Goal: Information Seeking & Learning: Find specific fact

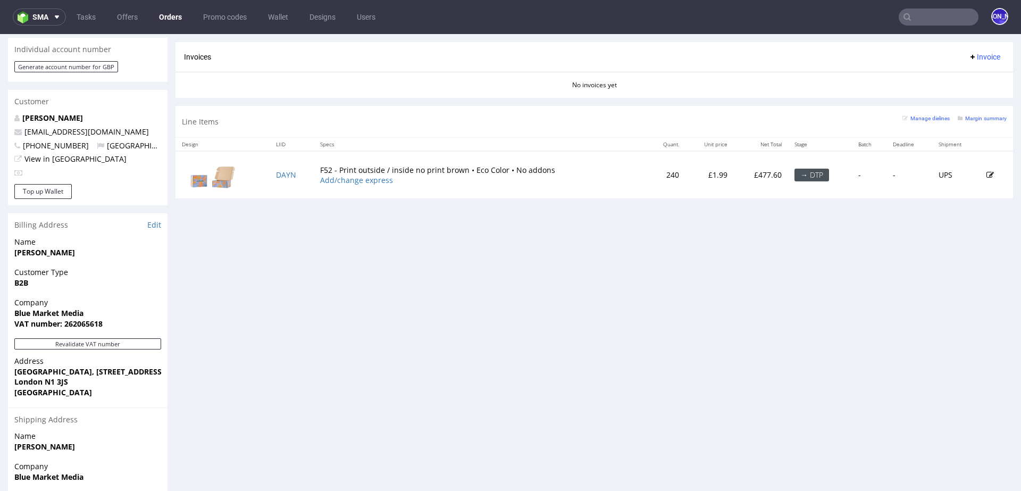
scroll to position [553, 0]
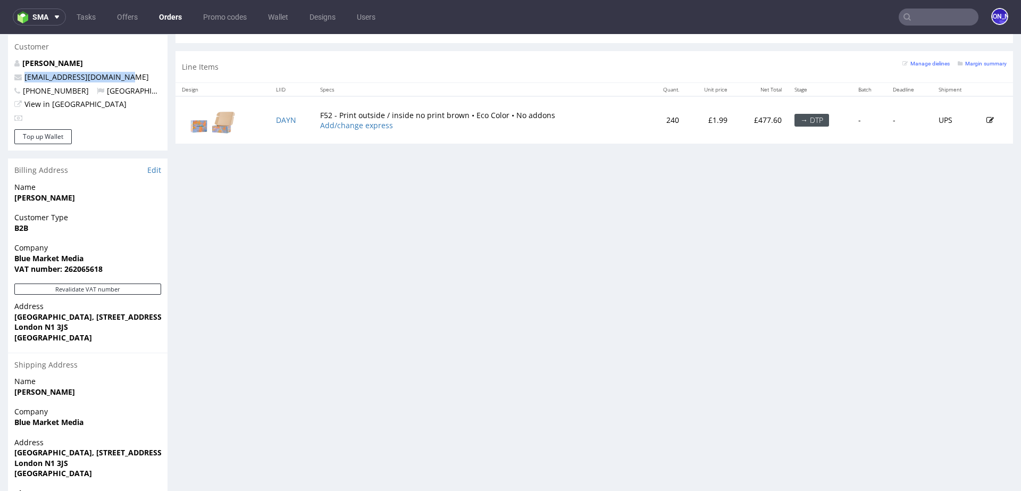
drag, startPoint x: 136, startPoint y: 70, endPoint x: 23, endPoint y: 71, distance: 112.7
click at [23, 72] on p "max@bluemarketmedia.co.uk" at bounding box center [87, 77] width 147 height 11
copy link "max@bluemarketmedia.co.uk"
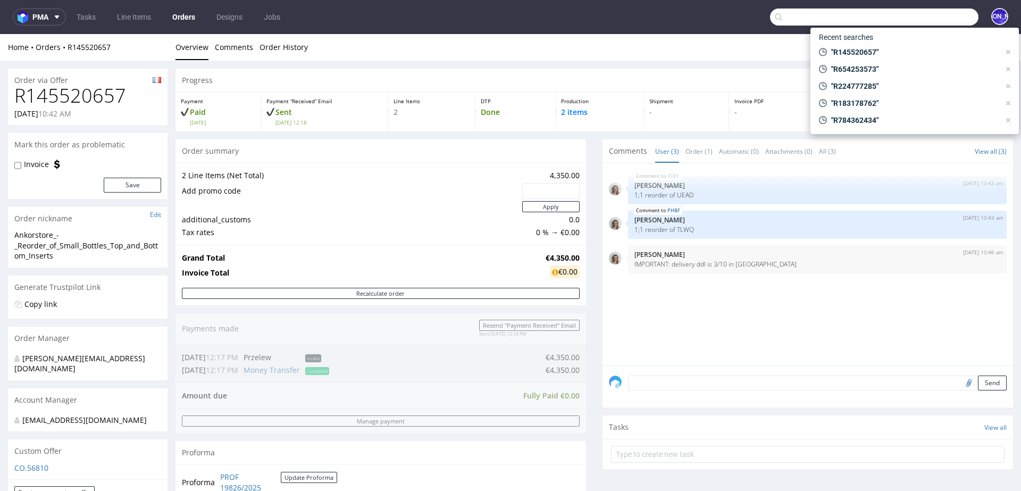
scroll to position [550, 0]
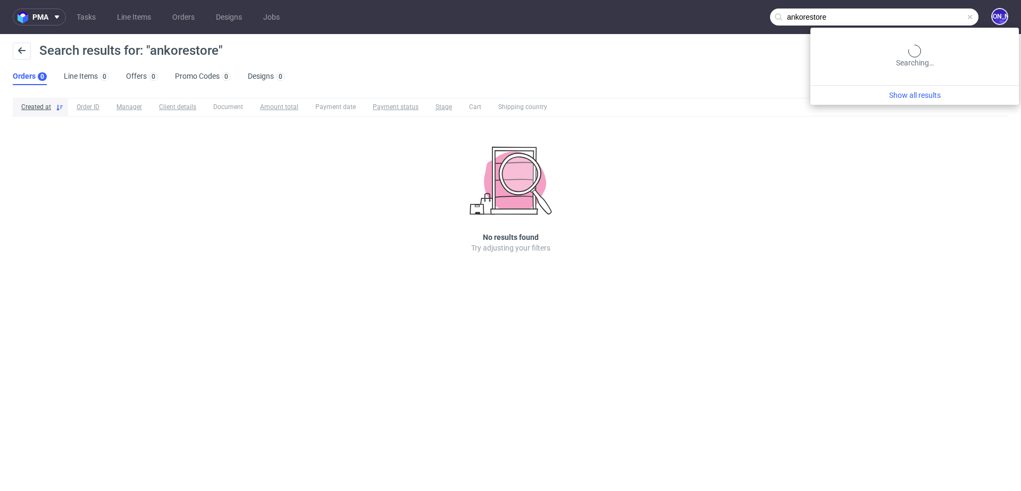
click at [957, 13] on input "ankorestore" at bounding box center [874, 17] width 208 height 17
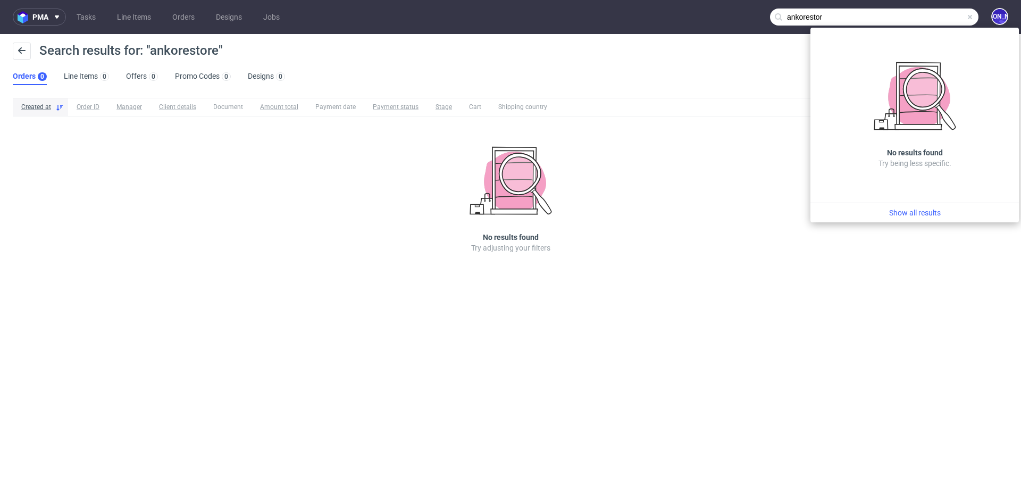
type input "ankorestor"
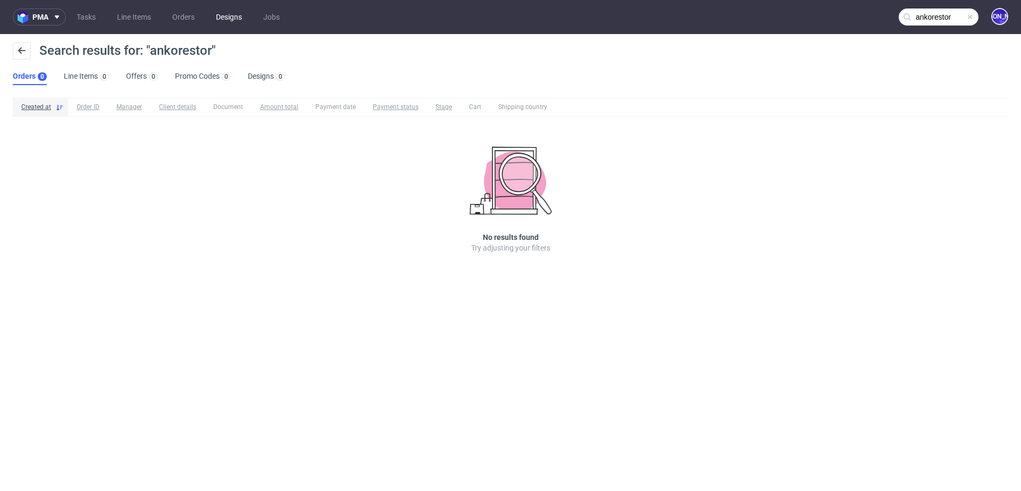
click at [226, 15] on link "Designs" at bounding box center [228, 17] width 39 height 17
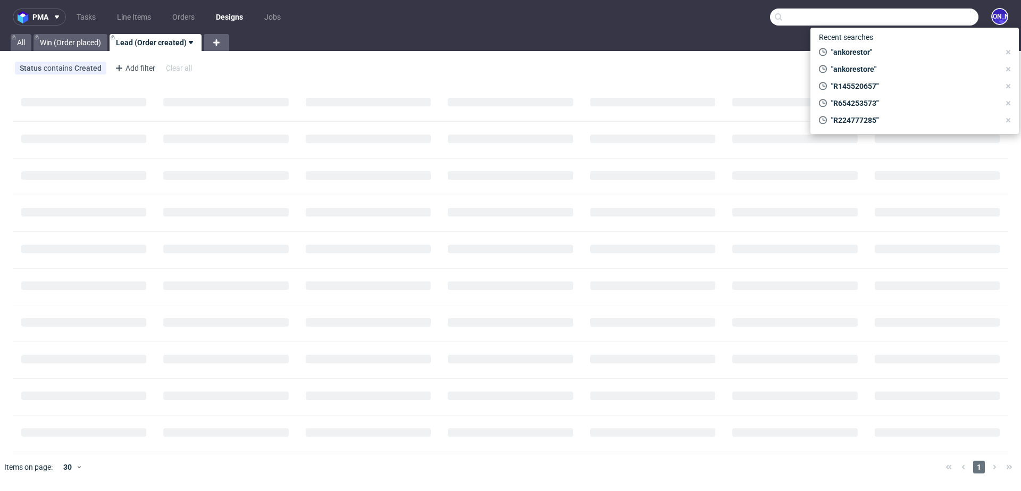
click at [945, 14] on input "text" at bounding box center [874, 17] width 208 height 17
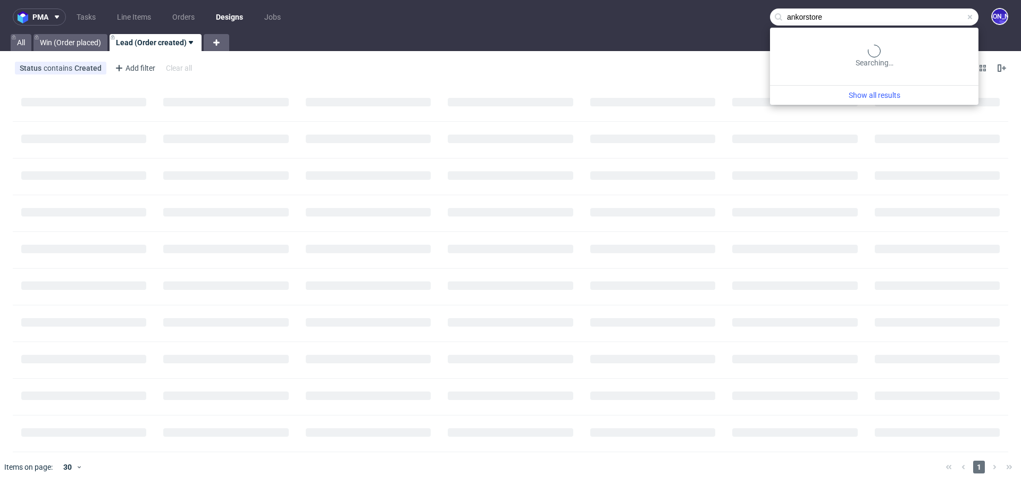
type input "ankorstore"
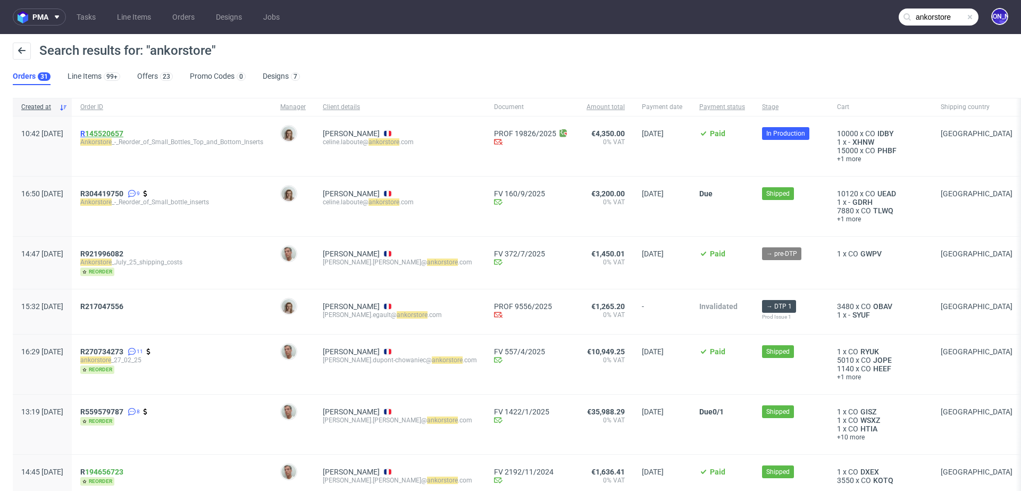
click at [123, 131] on link "145520657" at bounding box center [104, 133] width 38 height 9
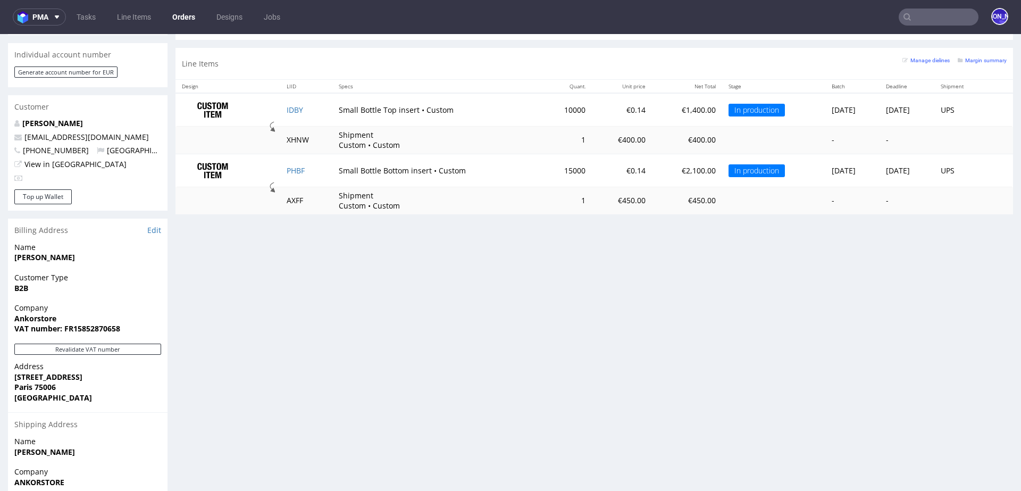
scroll to position [507, 0]
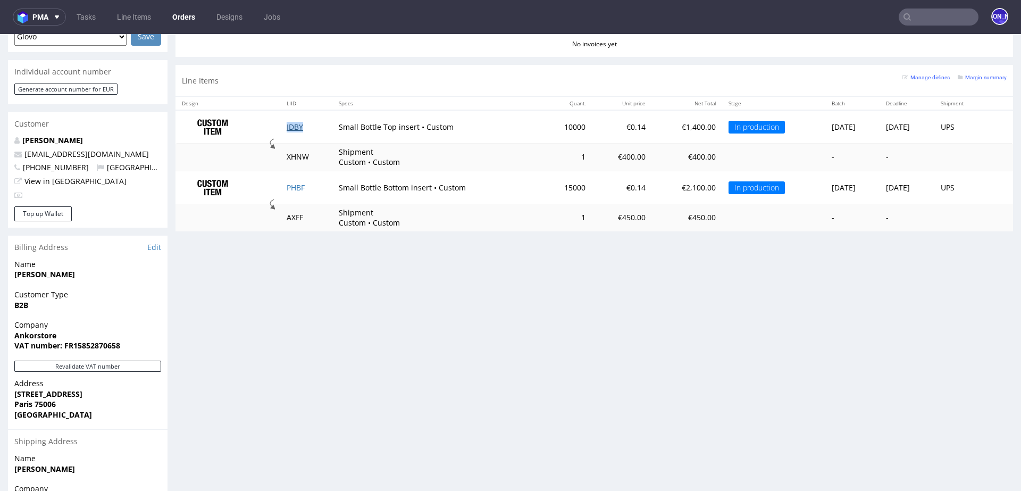
click at [287, 124] on link "IDBY" at bounding box center [295, 127] width 16 height 10
click at [287, 184] on link "PHBF" at bounding box center [296, 187] width 18 height 10
click at [924, 23] on input "text" at bounding box center [939, 17] width 80 height 17
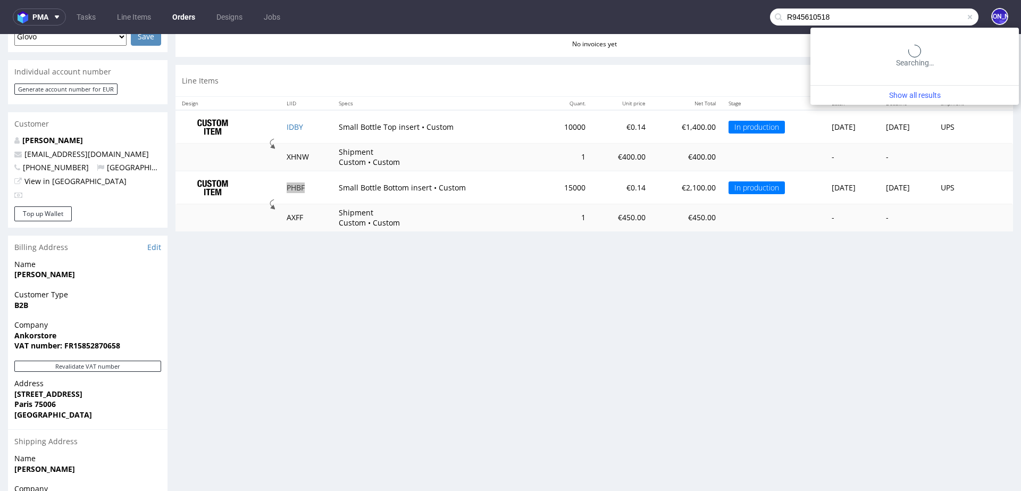
type input "R945610518"
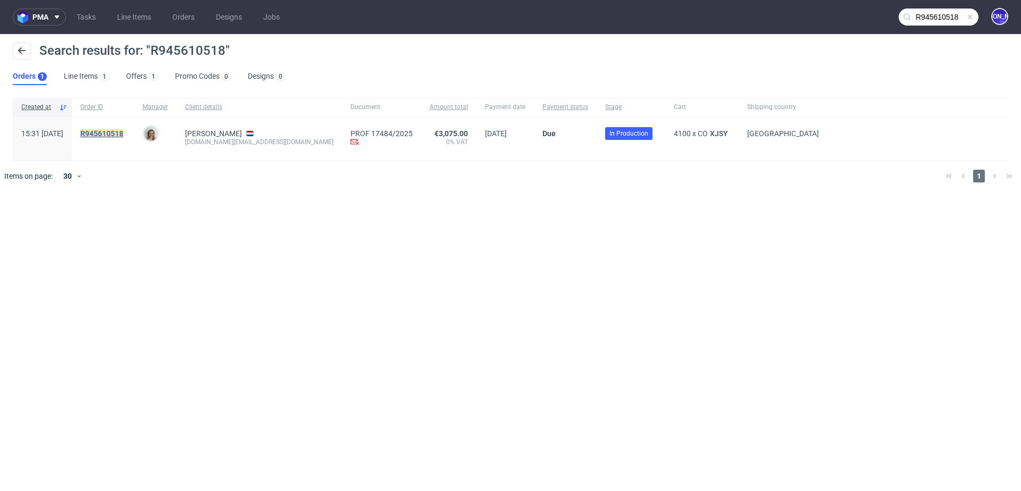
click at [118, 130] on mark "R945610518" at bounding box center [101, 133] width 43 height 9
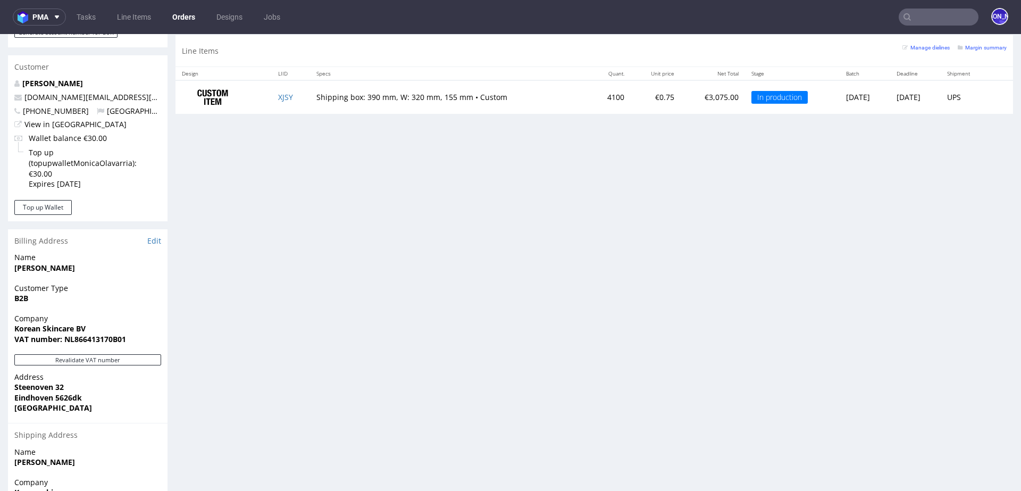
scroll to position [483, 0]
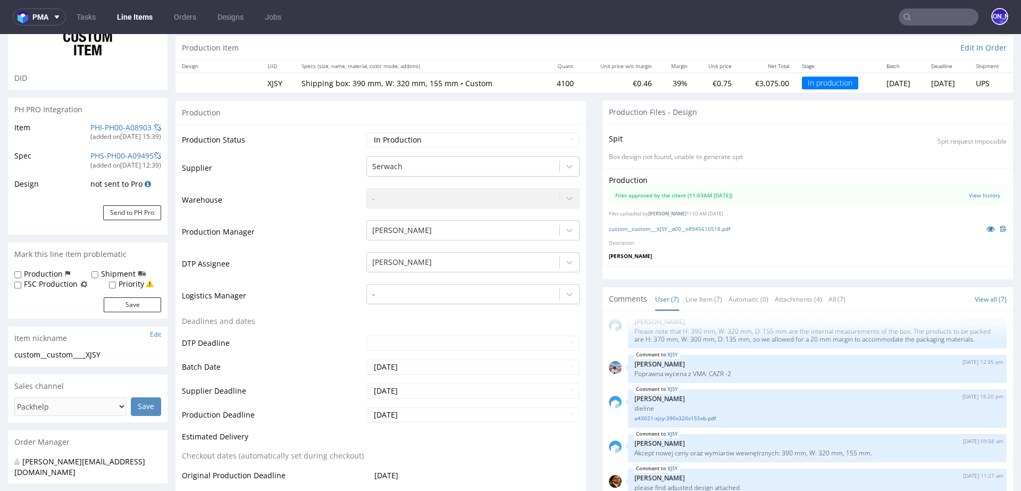
scroll to position [98, 0]
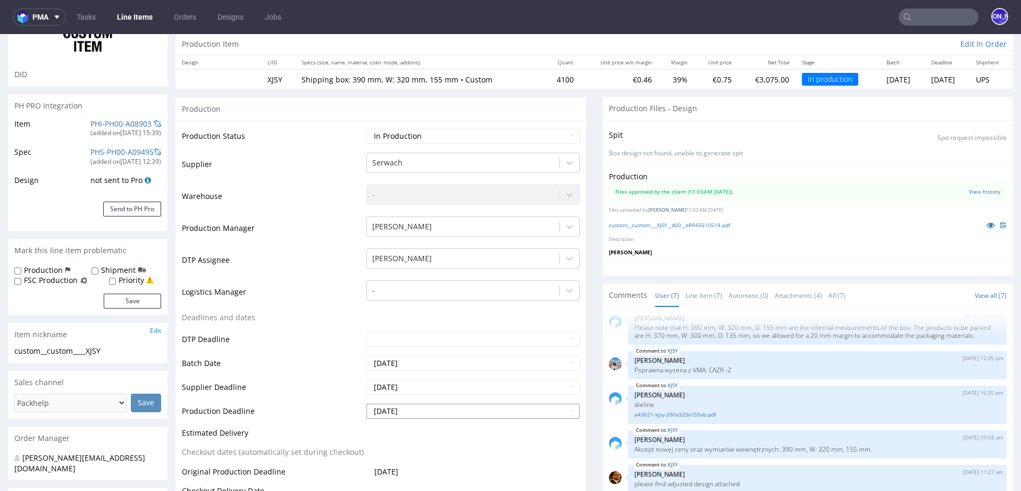
click at [422, 411] on input "2025-09-23" at bounding box center [472, 411] width 213 height 15
drag, startPoint x: 421, startPoint y: 409, endPoint x: 324, endPoint y: 409, distance: 96.8
click at [324, 409] on tr "Production Deadline 2025-09-23" at bounding box center [381, 414] width 398 height 24
click at [908, 20] on input "text" at bounding box center [939, 17] width 80 height 17
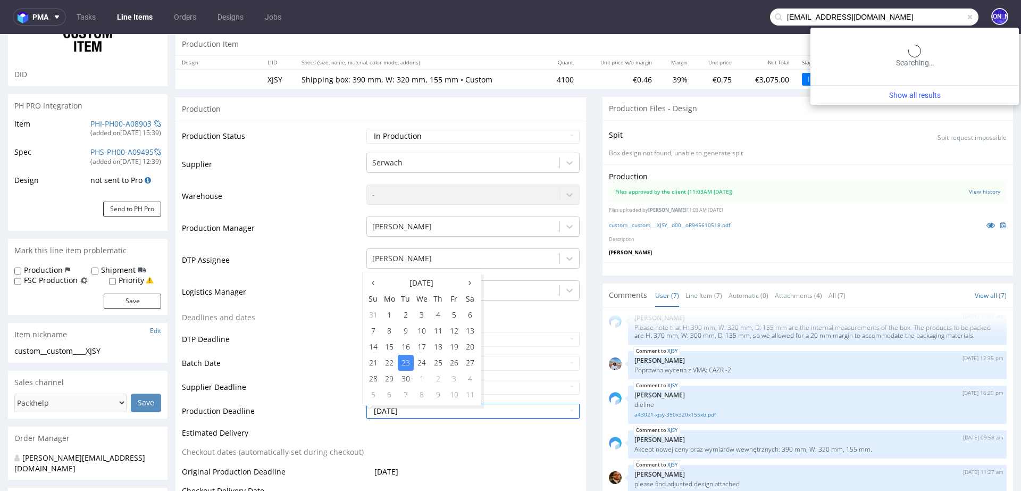
type input "laurens@sya.be"
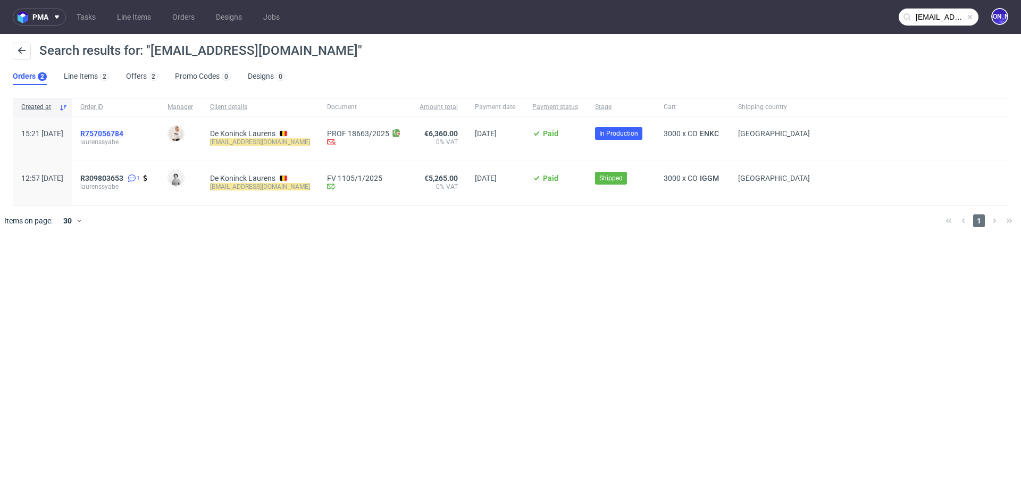
click at [123, 135] on span "R757056784" at bounding box center [101, 133] width 43 height 9
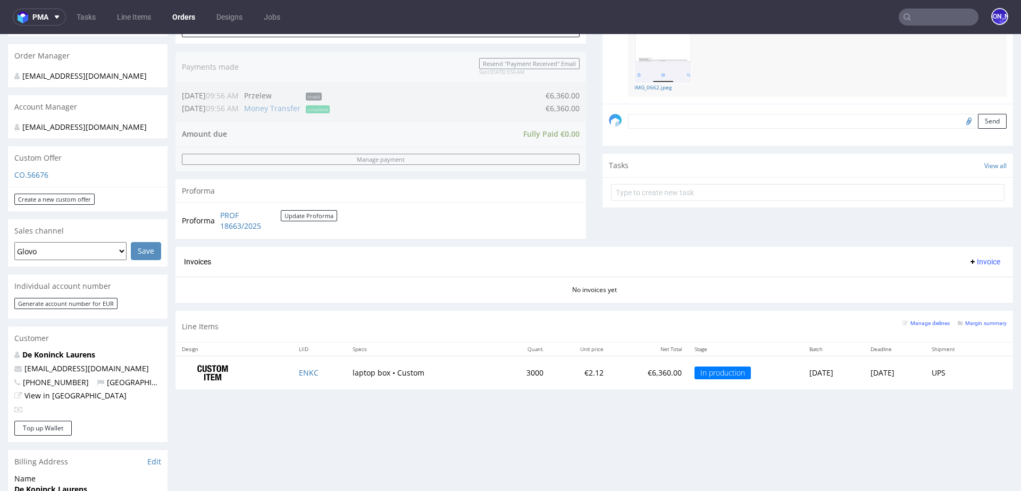
scroll to position [252, 0]
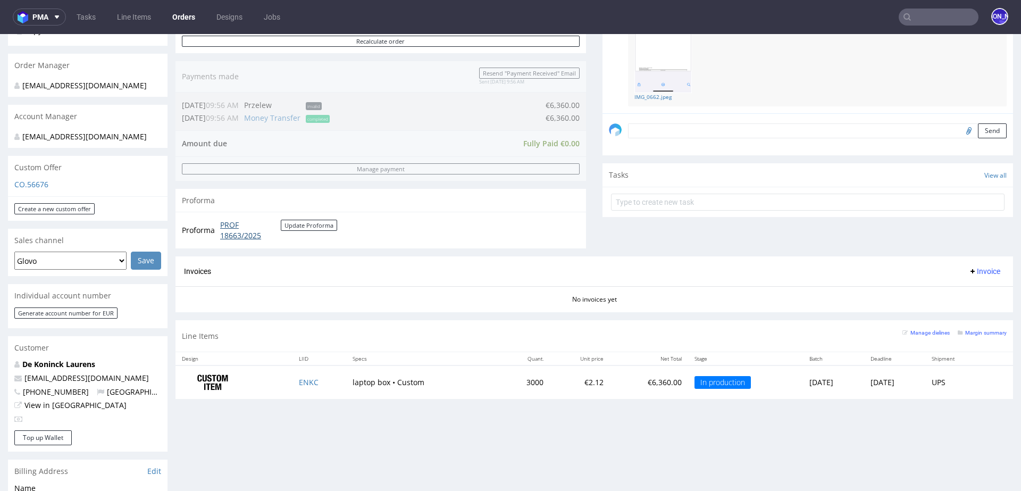
click at [239, 231] on link "PROF 18663/2025" at bounding box center [250, 230] width 61 height 21
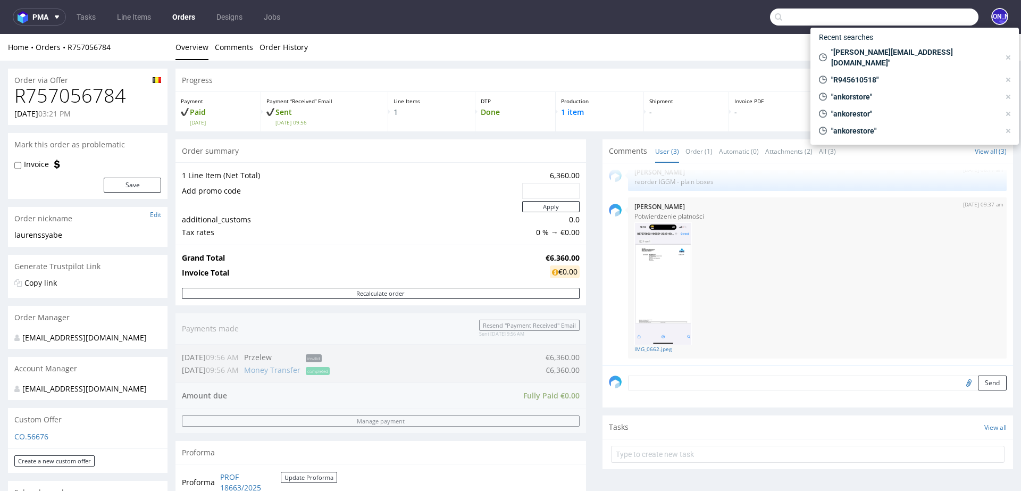
click at [925, 10] on input "text" at bounding box center [874, 17] width 208 height 17
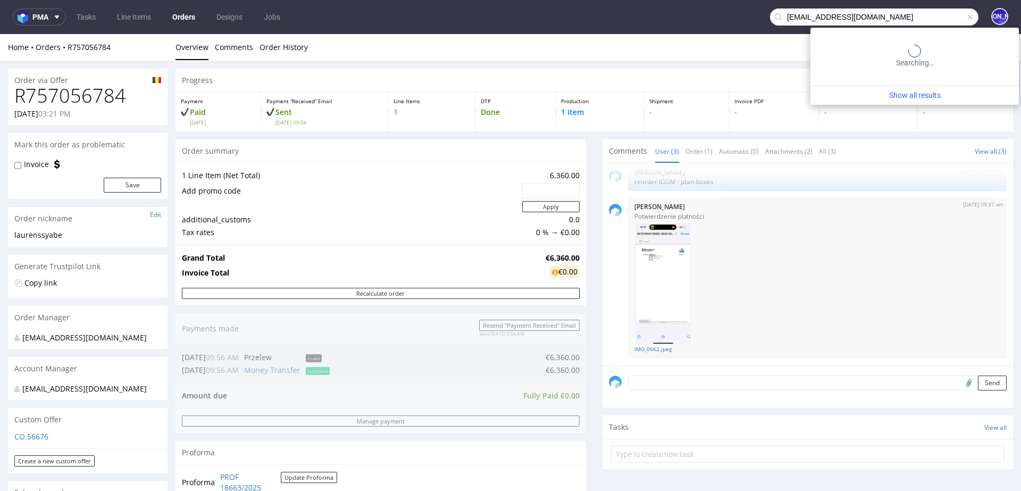
type input "melvincd@outlook.be"
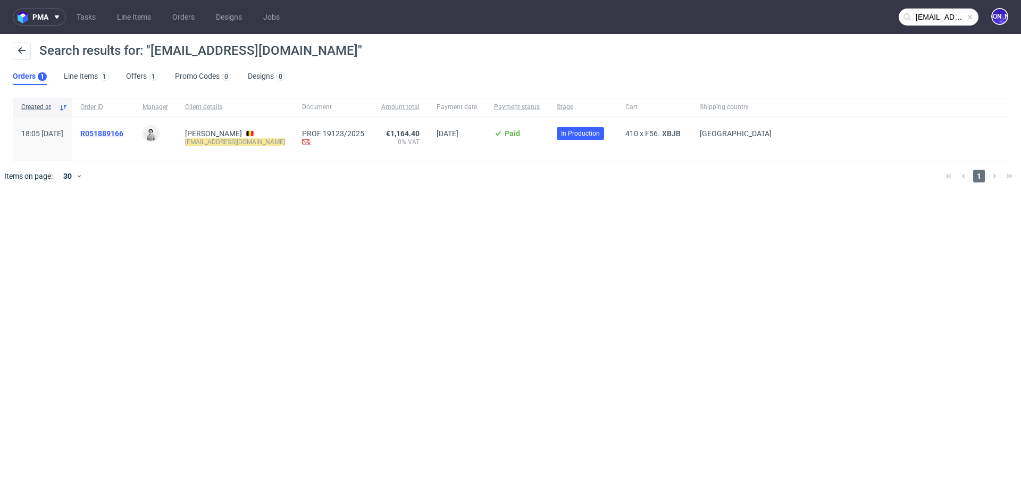
click at [123, 129] on span "R051889166" at bounding box center [101, 133] width 43 height 9
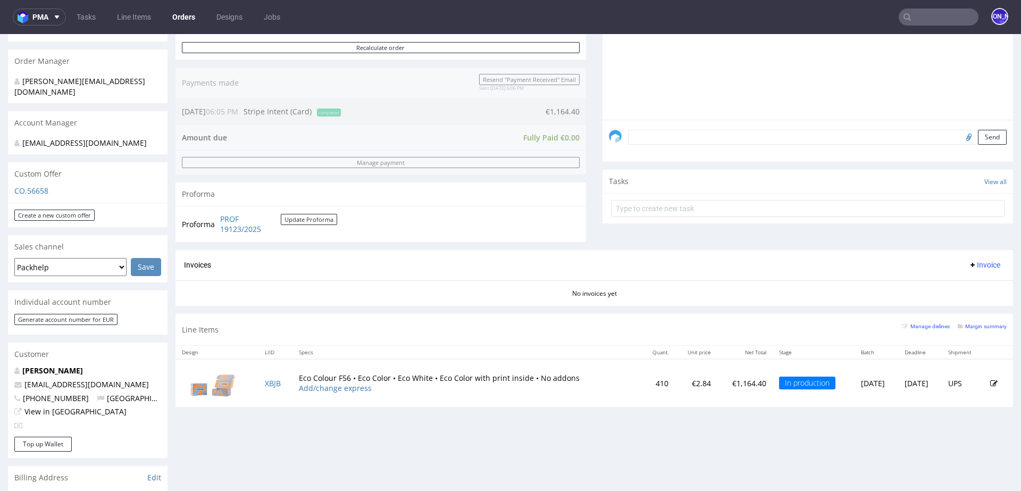
scroll to position [264, 0]
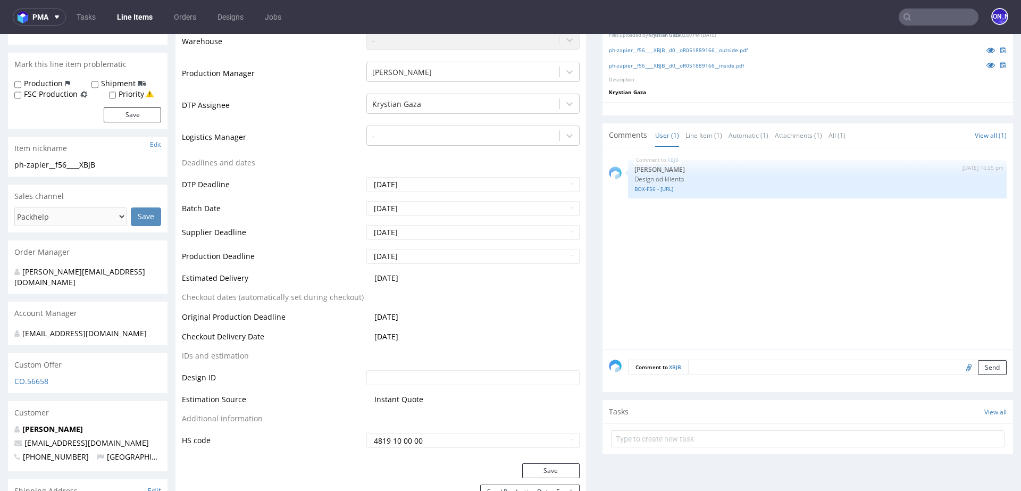
scroll to position [285, 0]
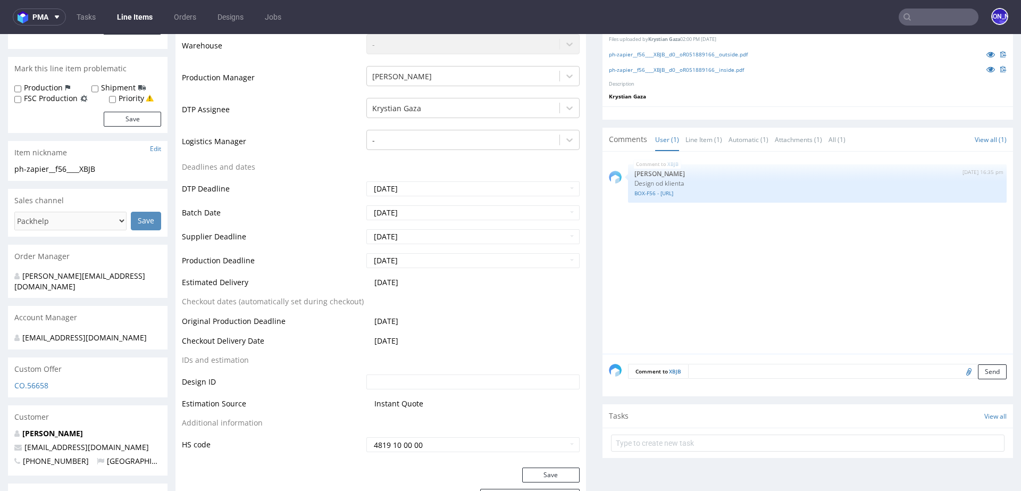
click at [728, 366] on textarea at bounding box center [847, 371] width 318 height 15
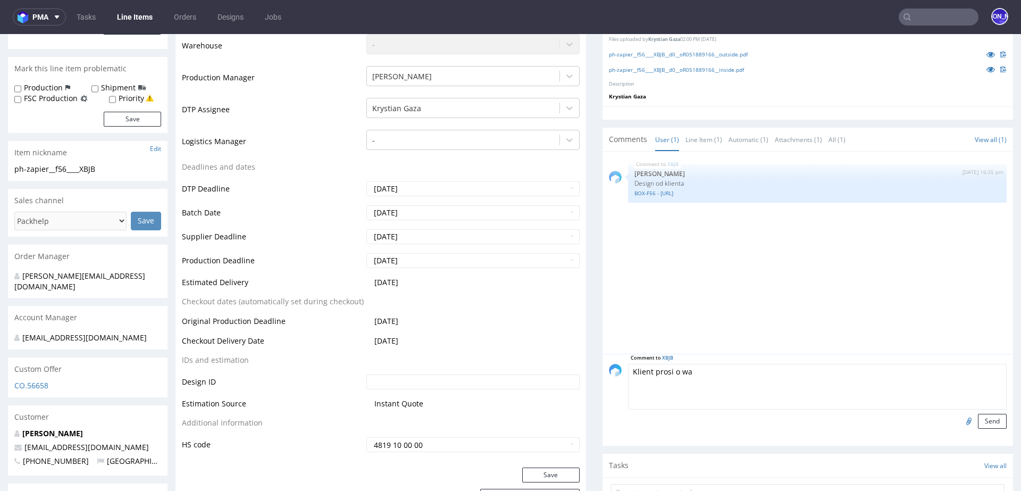
drag, startPoint x: 711, startPoint y: 375, endPoint x: 573, endPoint y: 366, distance: 138.5
paste textarea "Czy byłoby możliwe zapakowanie produktów w partie łatwe do transportu?"
drag, startPoint x: 887, startPoint y: 372, endPoint x: 565, endPoint y: 369, distance: 322.2
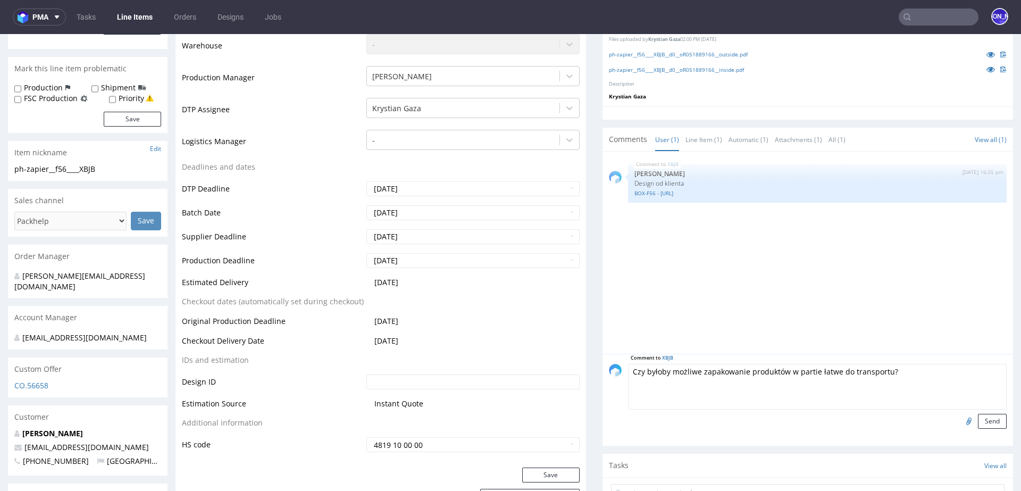
click at [668, 379] on textarea "Czy byłoby możliwe zapakowanie produktów w partie łatwe do transportu?" at bounding box center [817, 387] width 379 height 46
drag, startPoint x: 694, startPoint y: 372, endPoint x: 582, endPoint y: 370, distance: 112.2
click at [875, 371] on textarea "Klient prosi o zapakowanie produktów w partie łatwe do transportu?" at bounding box center [817, 387] width 379 height 46
click at [741, 369] on textarea "Klient prosi o zapakowanie produktów w partie łatwe do transportu" at bounding box center [817, 387] width 379 height 46
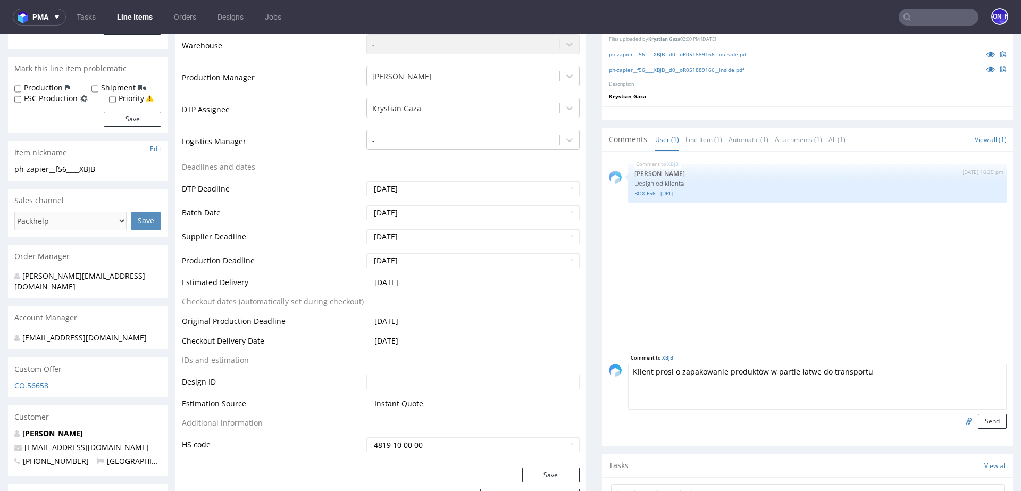
click at [741, 369] on textarea "Klient prosi o zapakowanie produktów w partie łatwe do transportu" at bounding box center [817, 387] width 379 height 46
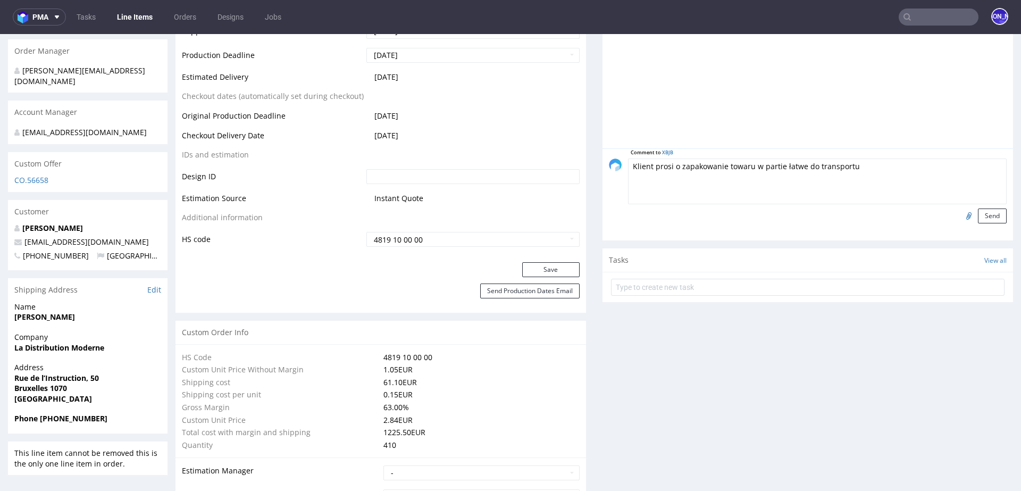
scroll to position [517, 0]
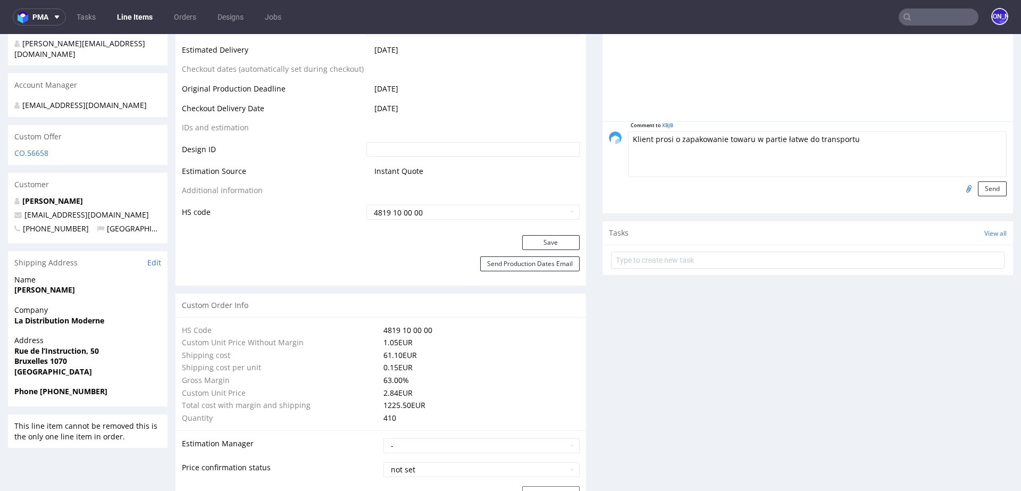
type textarea "Klient prosi o zapakowanie towaru w partie łatwe do transportu"
drag, startPoint x: 113, startPoint y: 190, endPoint x: 18, endPoint y: 190, distance: 95.2
click at [18, 196] on p "Melvin Ceinos Dumont" at bounding box center [87, 201] width 147 height 11
drag, startPoint x: 114, startPoint y: 205, endPoint x: 16, endPoint y: 205, distance: 97.8
click at [16, 209] on p "melvincd@outlook.be" at bounding box center [87, 214] width 147 height 11
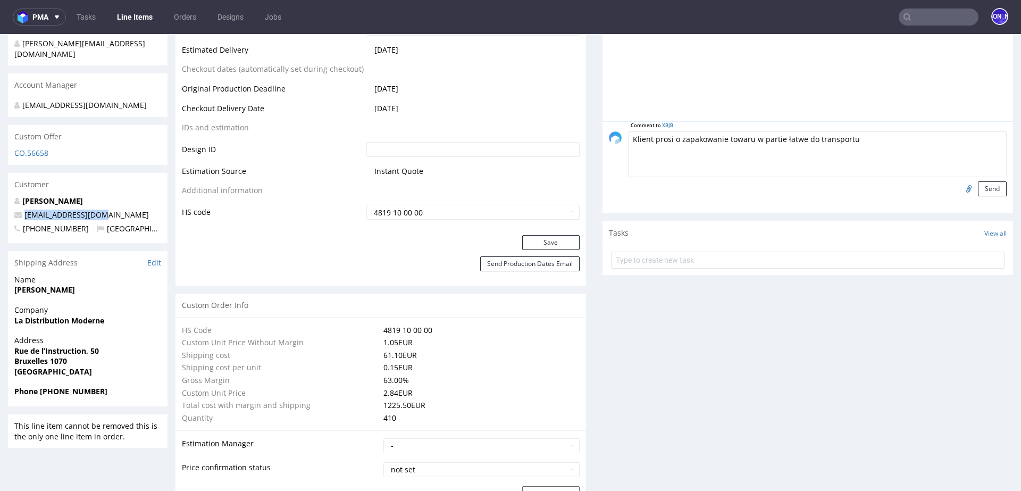
copy span "melvincd@outlook.be"
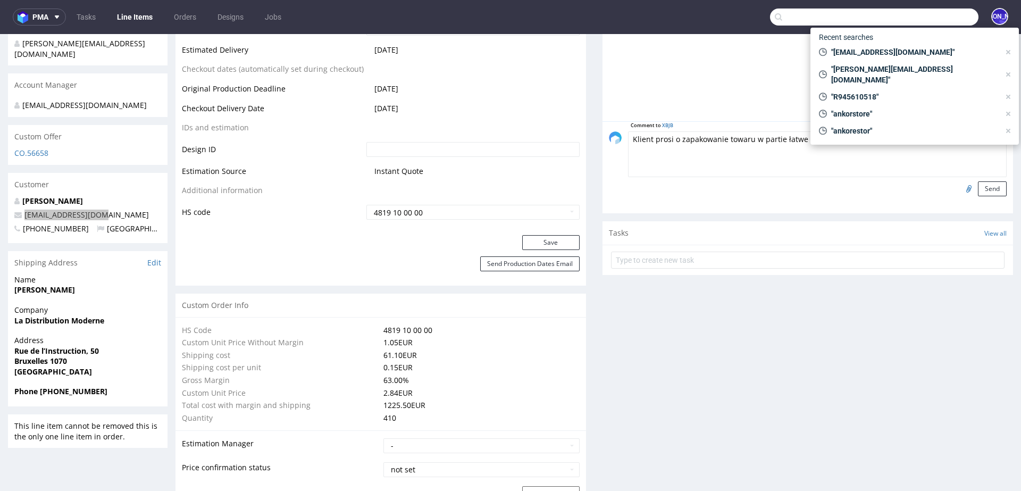
click at [915, 14] on input "text" at bounding box center [874, 17] width 208 height 17
paste input "alexandre@manufacturedesbebesfrancais.fr"
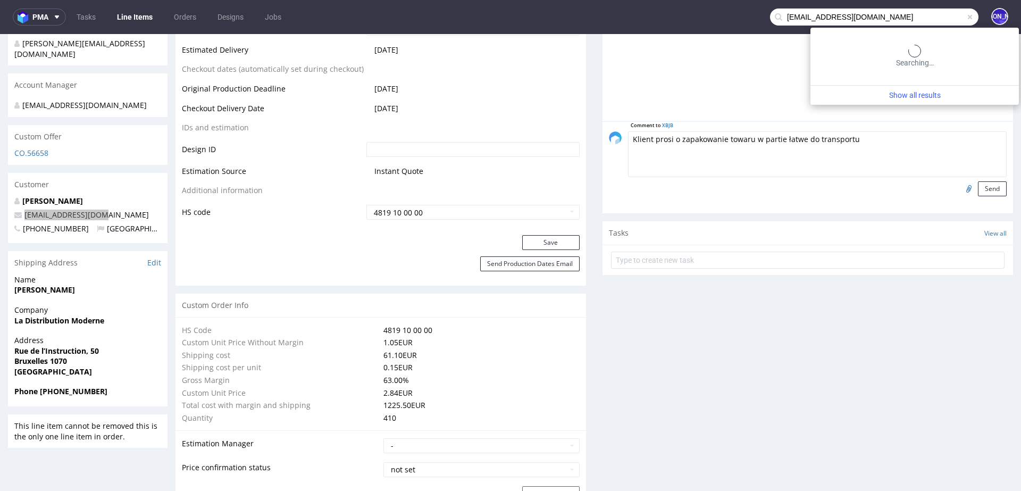
type input "alexandre@manufacturedesbebesfrancais.fr"
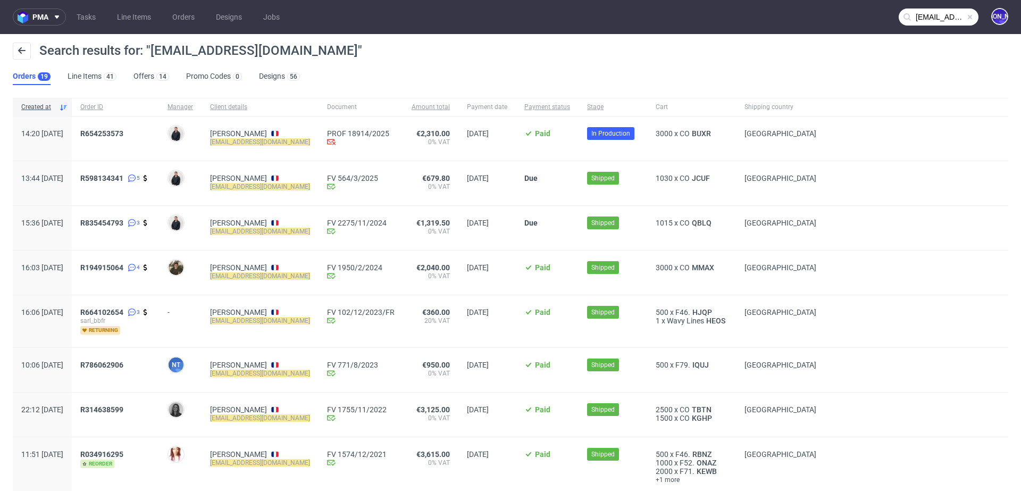
click at [132, 125] on div "R654253573" at bounding box center [115, 138] width 87 height 44
click at [123, 130] on span "R654253573" at bounding box center [101, 133] width 43 height 9
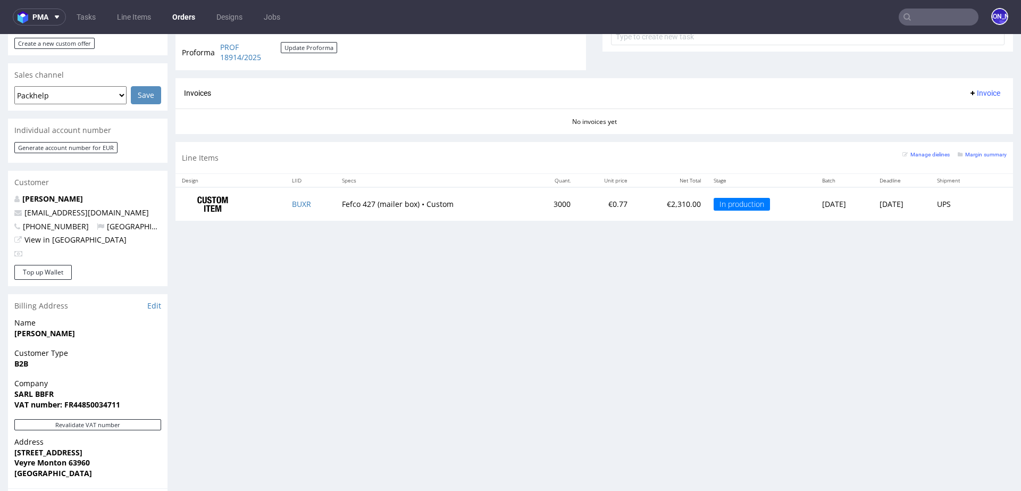
scroll to position [452, 0]
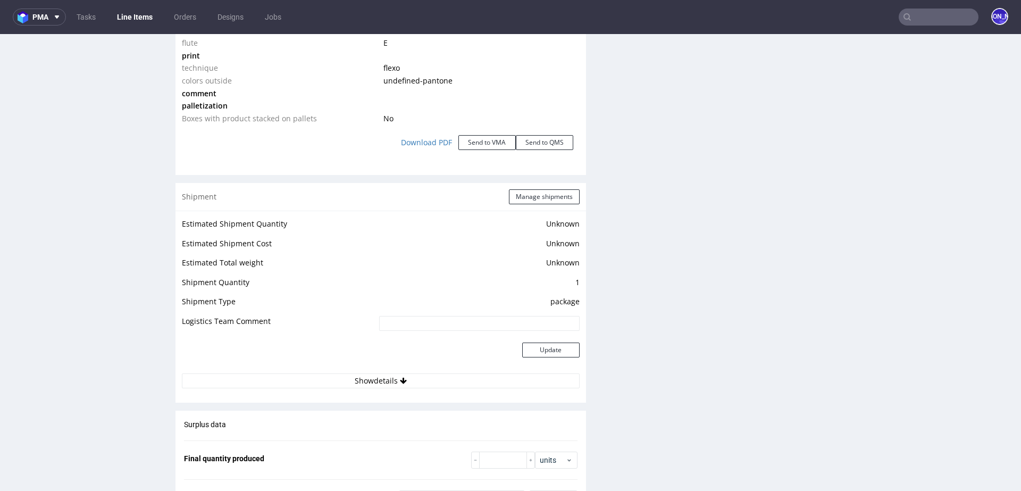
scroll to position [1178, 0]
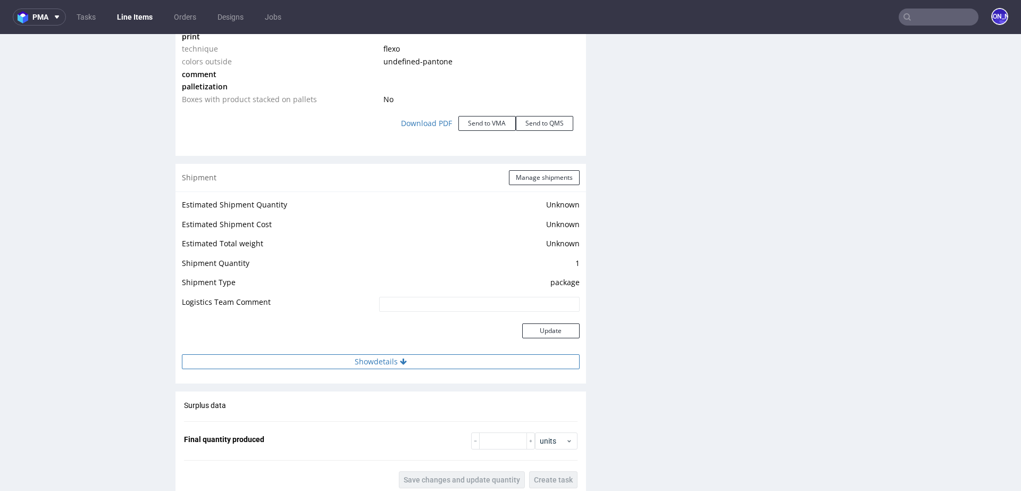
click at [395, 357] on button "Show details" at bounding box center [381, 361] width 398 height 15
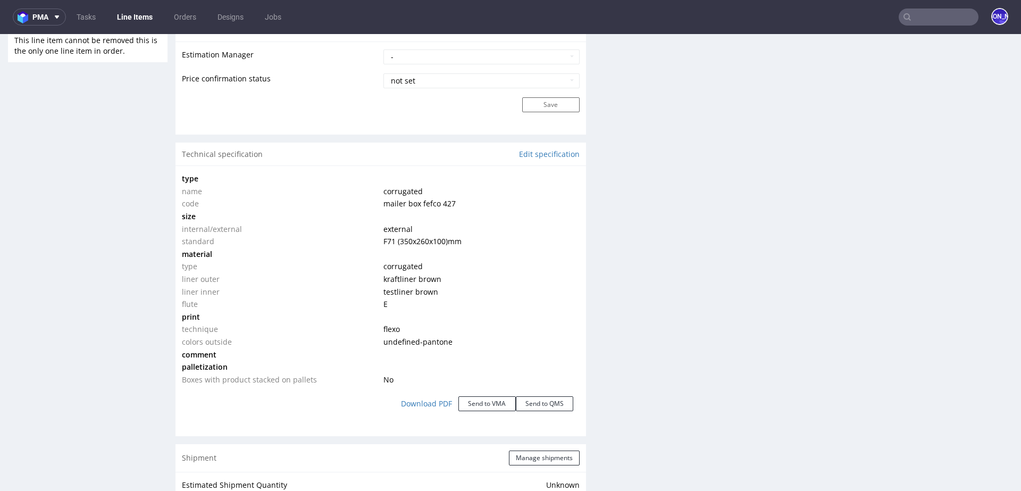
scroll to position [845, 0]
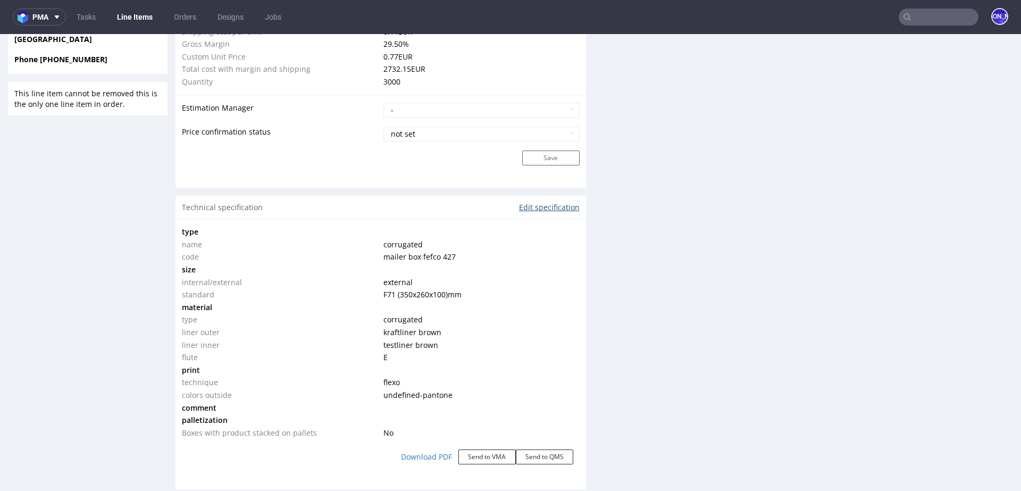
click at [556, 208] on link "Edit specification" at bounding box center [549, 207] width 61 height 11
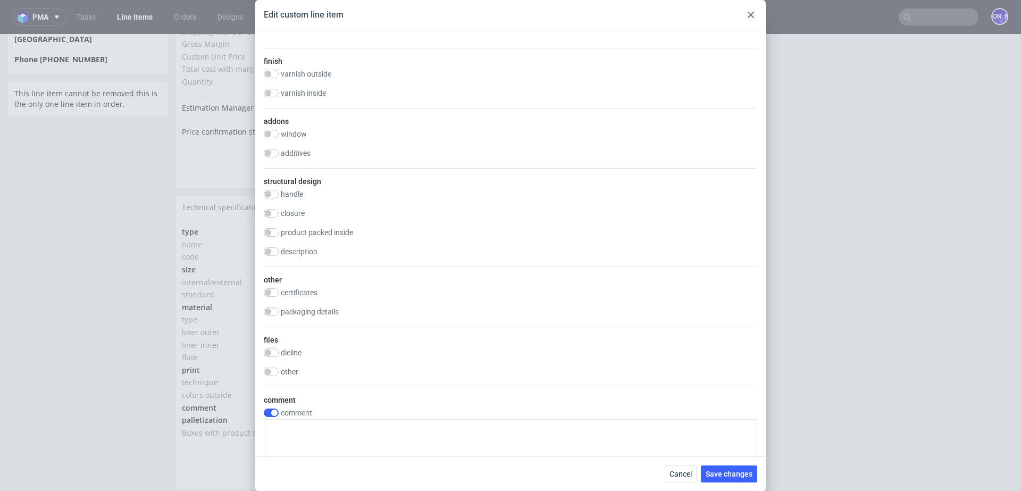
scroll to position [731, 0]
click at [273, 305] on input "checkbox" at bounding box center [271, 307] width 15 height 9
checkbox input "true"
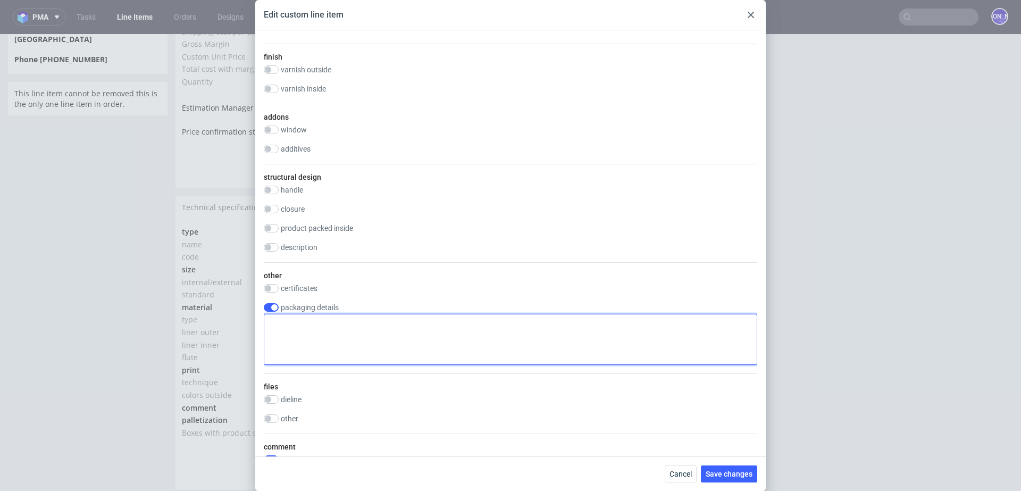
click at [329, 341] on textarea at bounding box center [510, 339] width 493 height 51
paste textarea "tail-lift and pallet jack"
type textarea "tail-lift and pallet jack required"
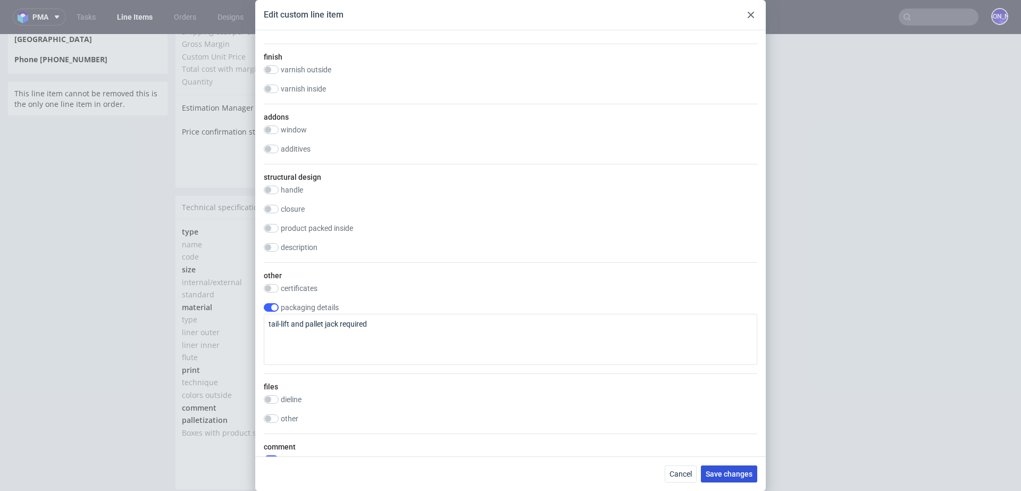
click at [720, 471] on span "Save changes" at bounding box center [729, 473] width 47 height 7
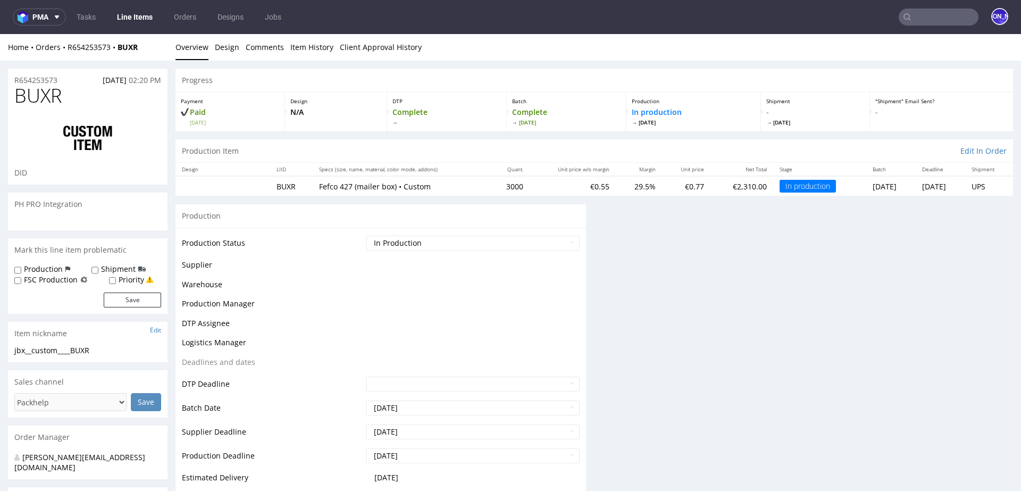
scroll to position [0, 0]
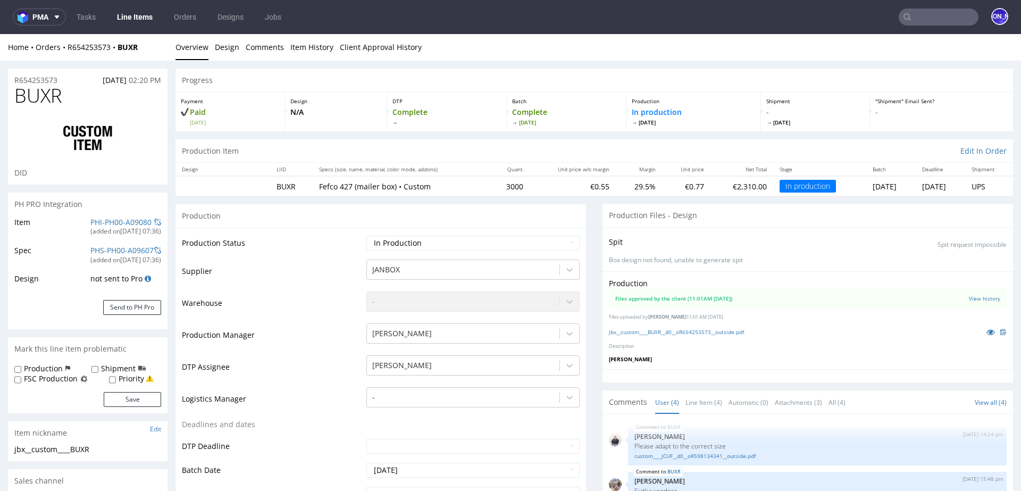
click at [95, 364] on div "Shipment" at bounding box center [118, 368] width 54 height 11
click at [94, 368] on input "Shipment" at bounding box center [94, 369] width 7 height 9
checkbox input "true"
click at [131, 399] on button "Save" at bounding box center [132, 399] width 57 height 15
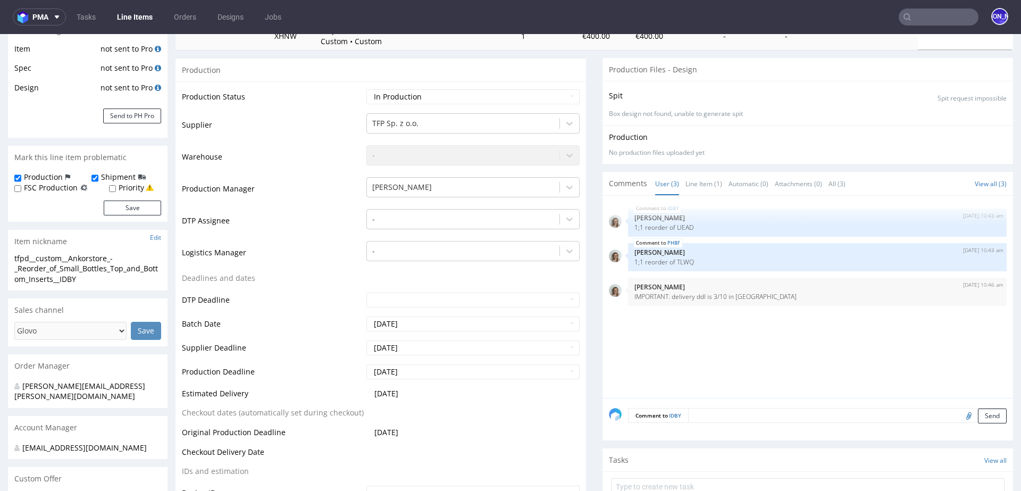
scroll to position [300, 0]
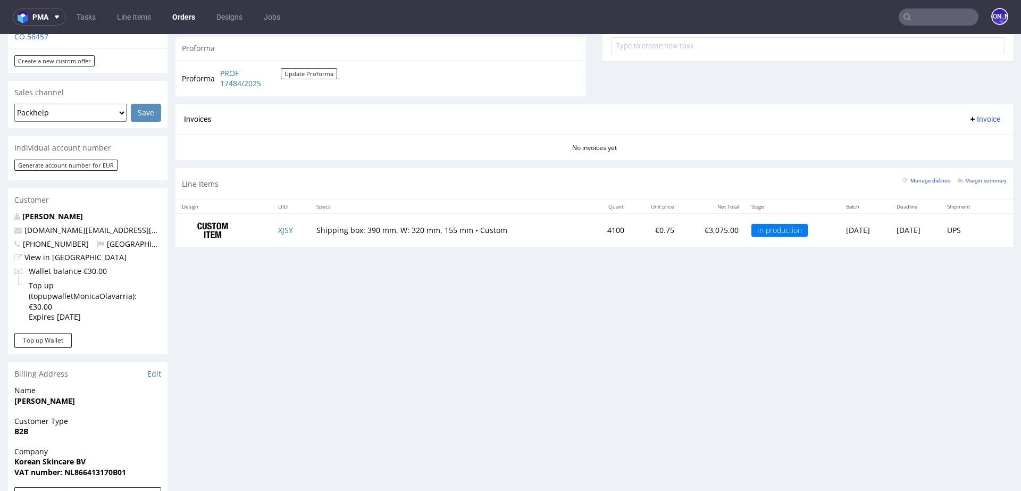
scroll to position [398, 0]
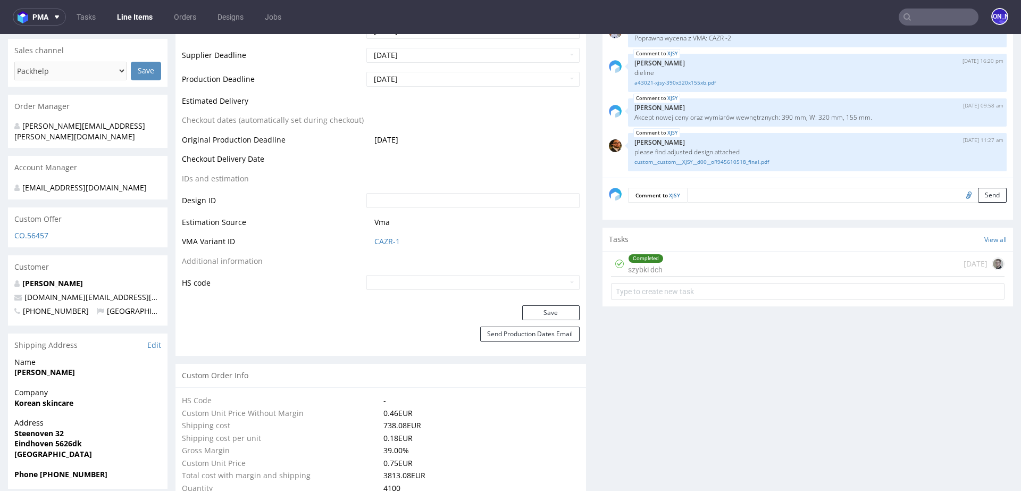
scroll to position [434, 0]
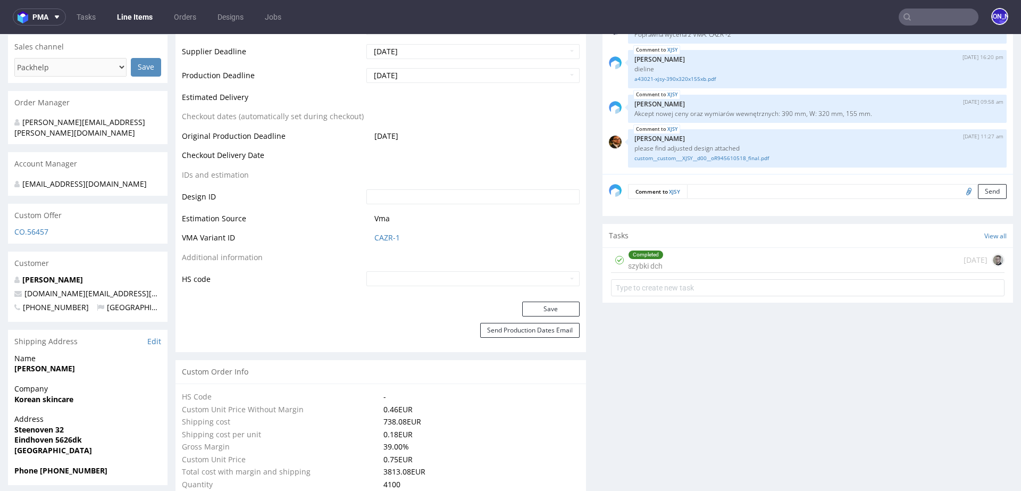
click at [674, 255] on div "Completed szybki dch 23 days ago" at bounding box center [807, 260] width 393 height 25
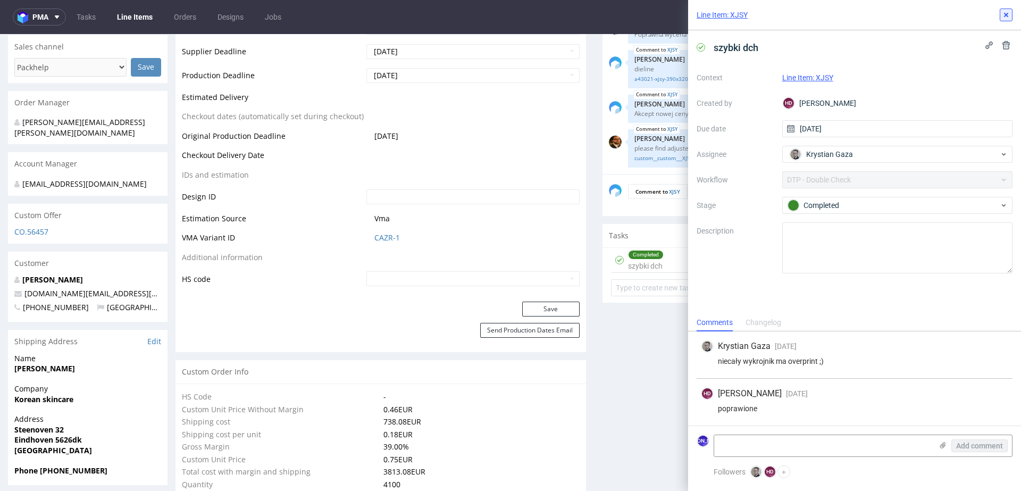
click at [1008, 16] on icon at bounding box center [1006, 15] width 9 height 9
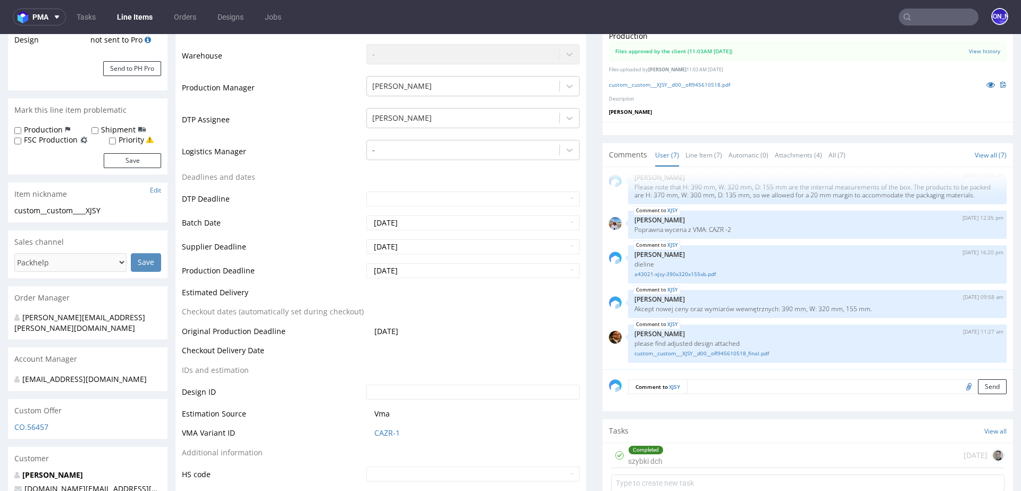
scroll to position [333, 0]
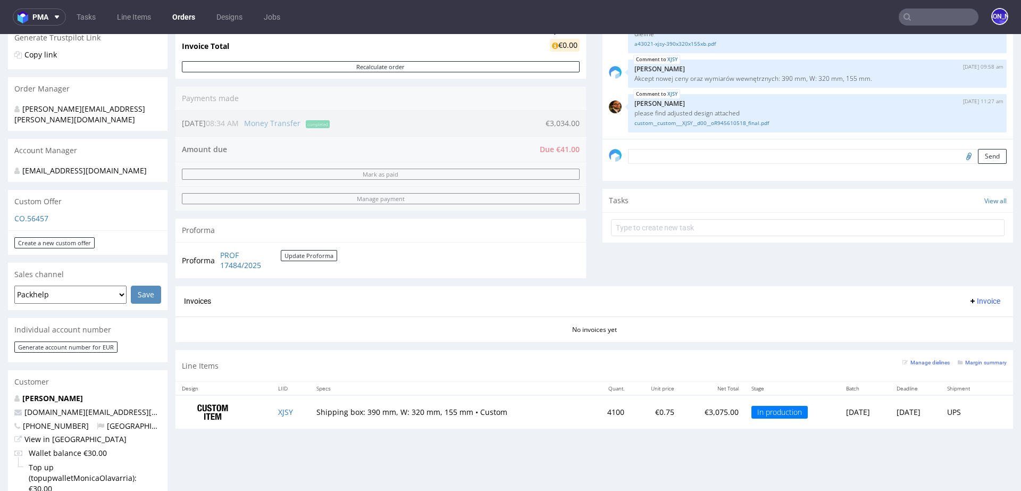
scroll to position [236, 0]
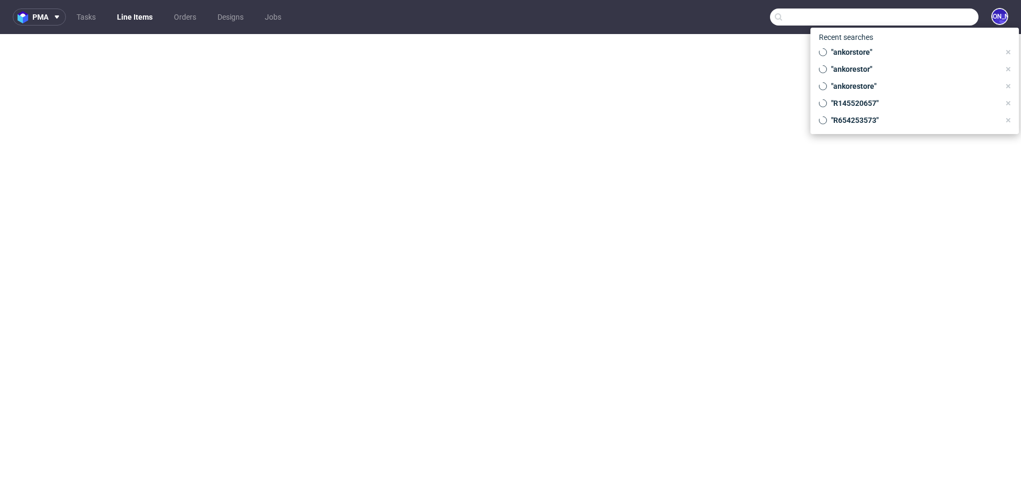
click at [930, 22] on input "text" at bounding box center [874, 17] width 208 height 17
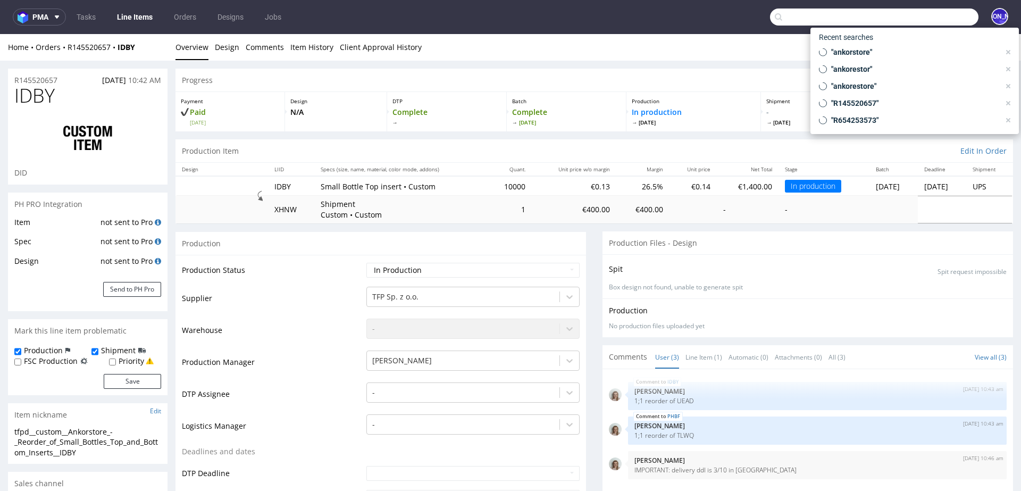
scroll to position [300, 0]
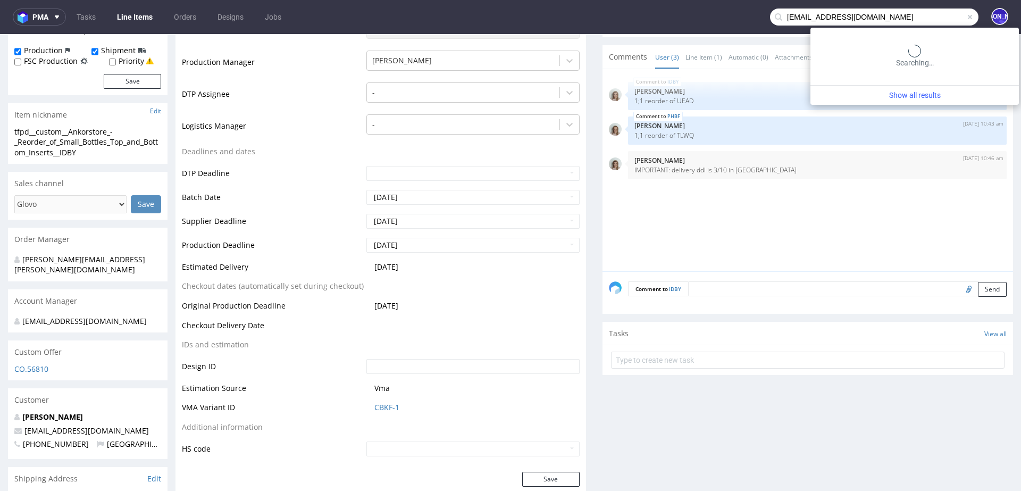
type input "[EMAIL_ADDRESS][DOMAIN_NAME]"
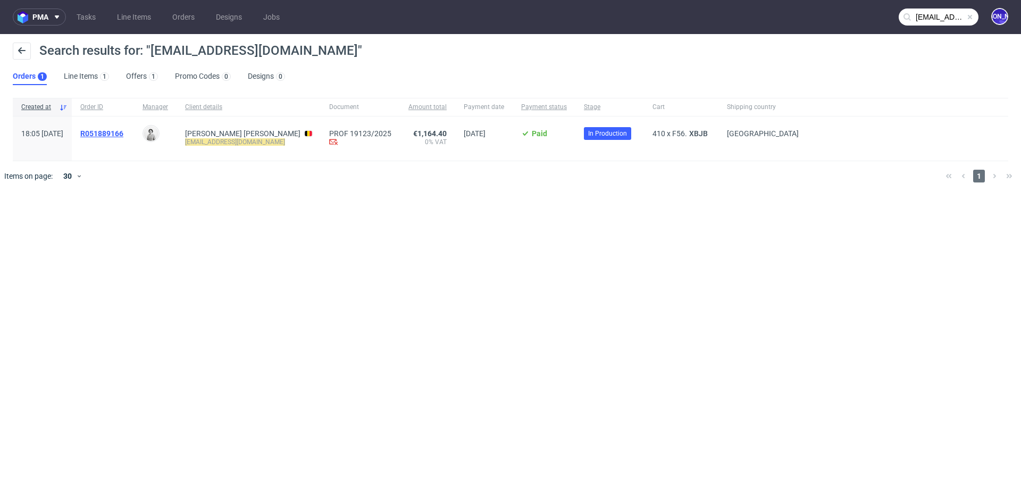
click at [123, 133] on span "R051889166" at bounding box center [101, 133] width 43 height 9
click at [949, 15] on input "[EMAIL_ADDRESS][DOMAIN_NAME]" at bounding box center [939, 17] width 80 height 17
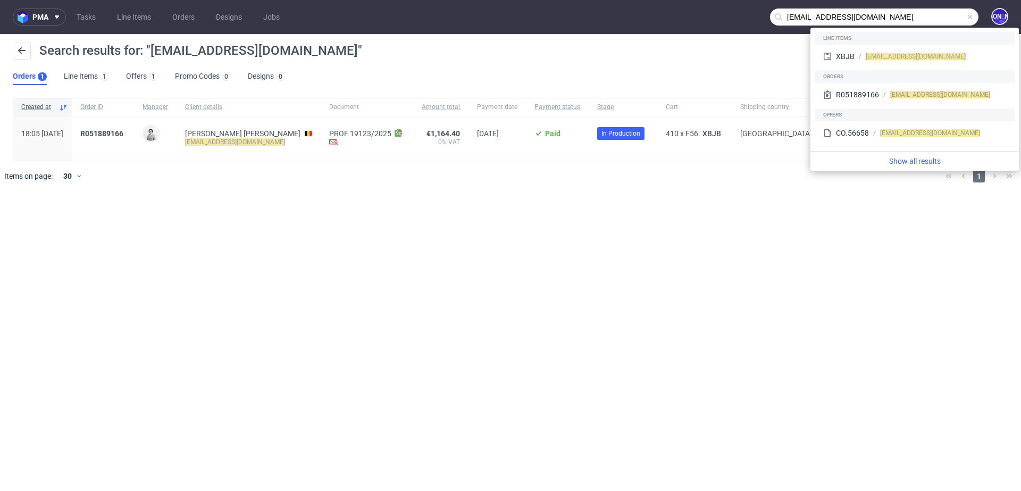
drag, startPoint x: 921, startPoint y: 20, endPoint x: 818, endPoint y: 17, distance: 102.7
click at [818, 17] on input "melvincd@outlook.be" at bounding box center [874, 17] width 208 height 17
type input "melvincd"
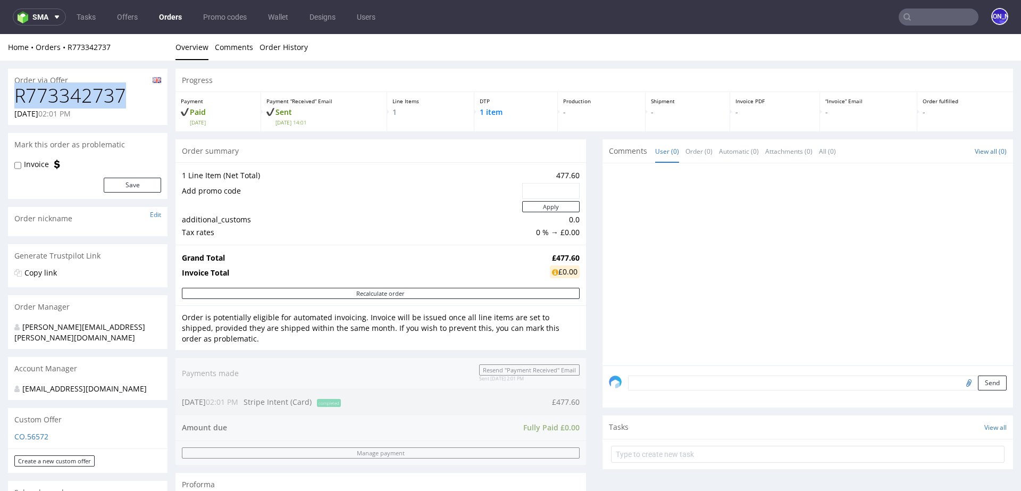
drag, startPoint x: 138, startPoint y: 94, endPoint x: 0, endPoint y: 94, distance: 138.2
copy h1 "R773342737"
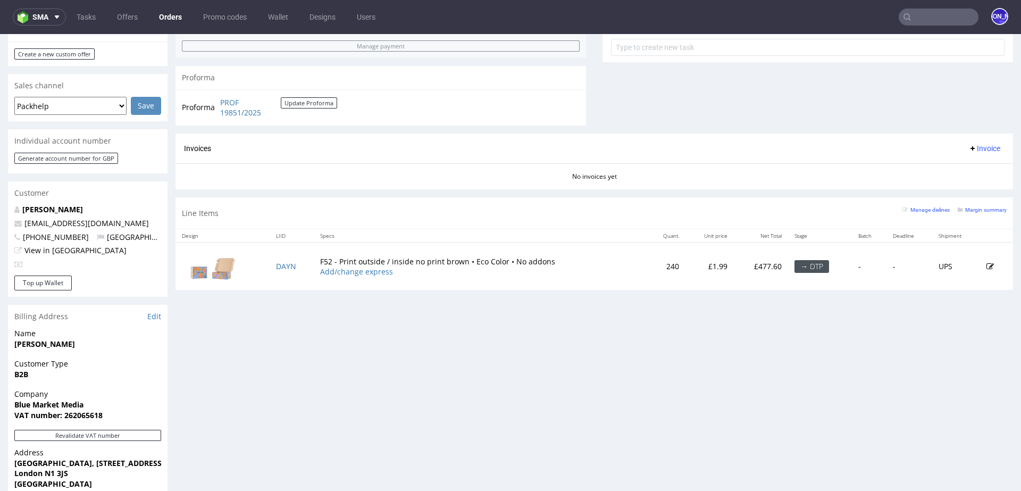
scroll to position [409, 0]
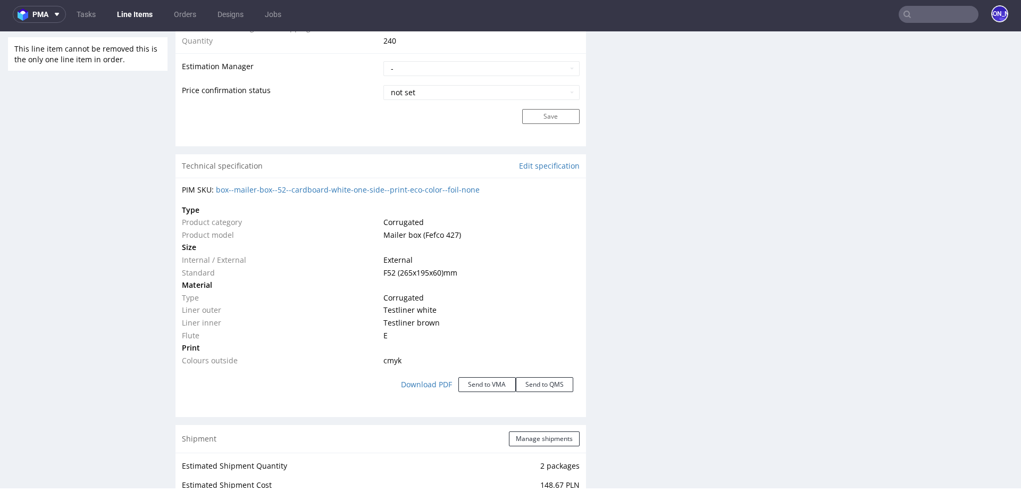
scroll to position [892, 0]
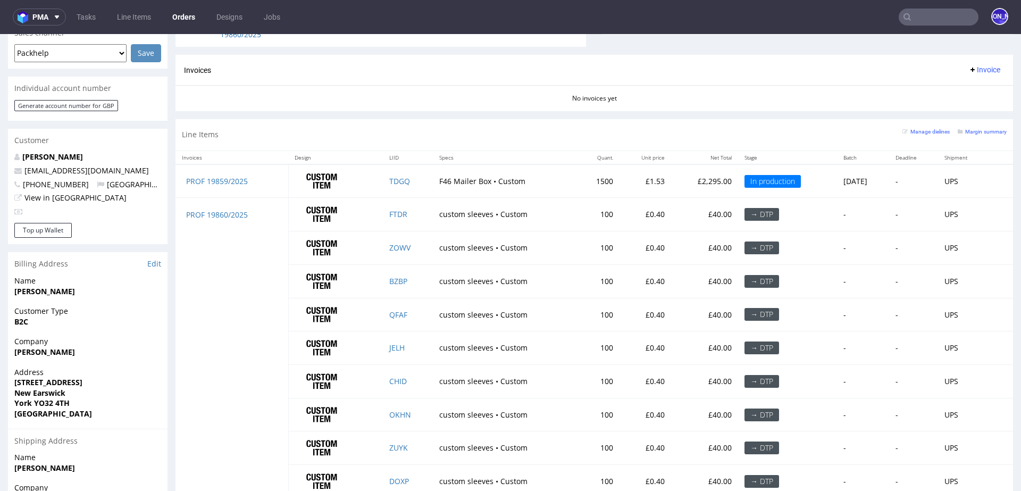
scroll to position [452, 0]
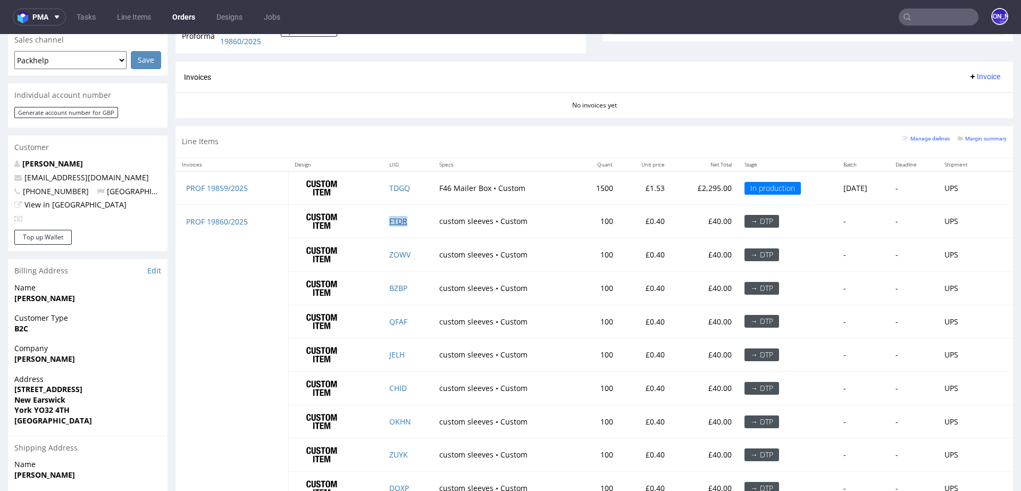
click at [392, 221] on link "FTDR" at bounding box center [398, 221] width 18 height 10
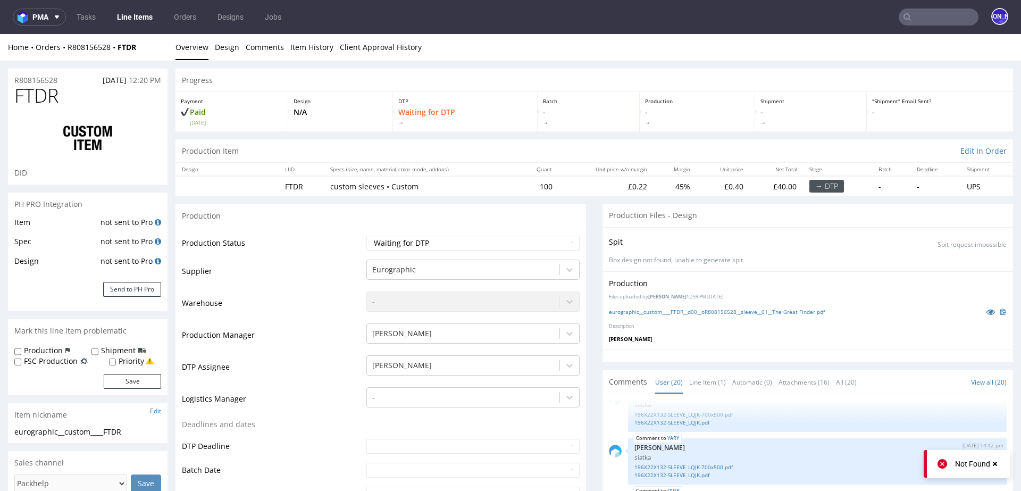
click at [815, 187] on div "→ DTP" at bounding box center [826, 186] width 35 height 13
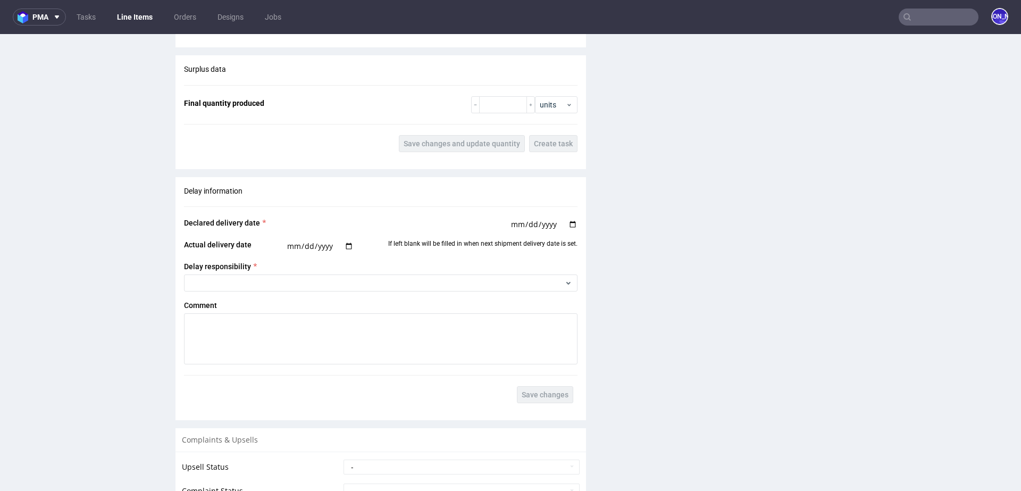
scroll to position [2040, 0]
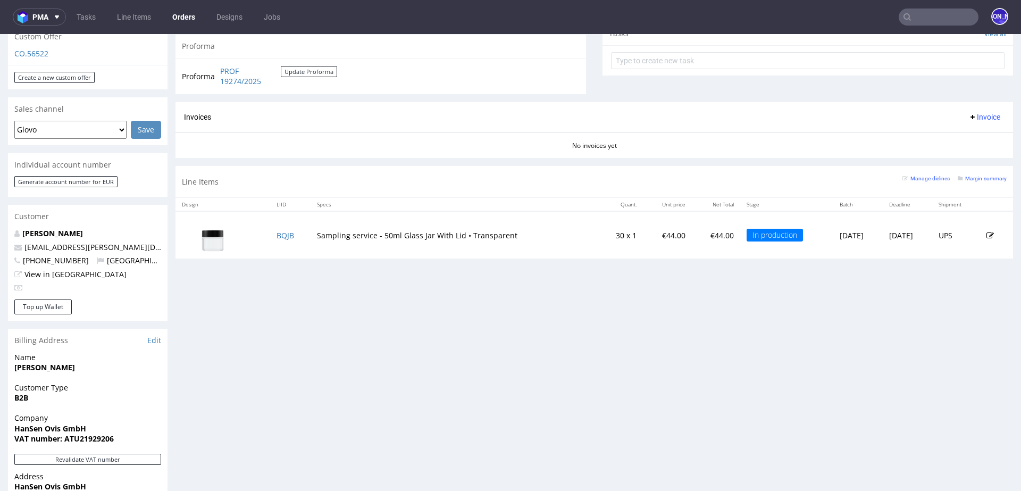
scroll to position [390, 0]
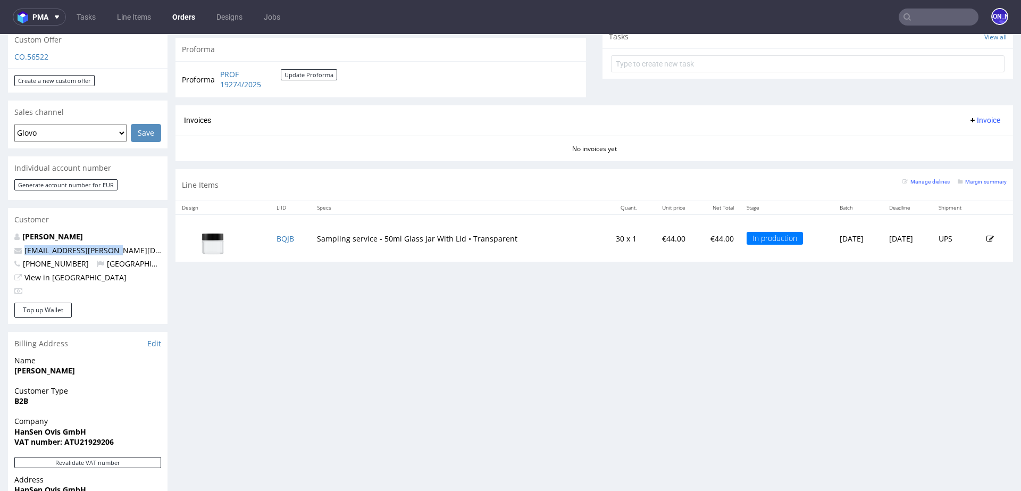
drag, startPoint x: 125, startPoint y: 238, endPoint x: 19, endPoint y: 238, distance: 106.3
click at [19, 245] on p "[EMAIL_ADDRESS][PERSON_NAME][DOMAIN_NAME]" at bounding box center [87, 250] width 147 height 11
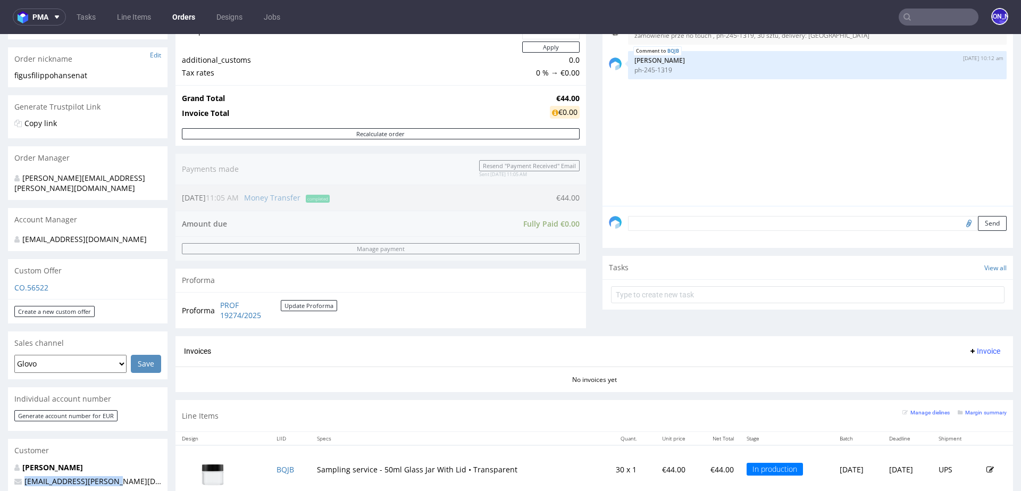
scroll to position [162, 0]
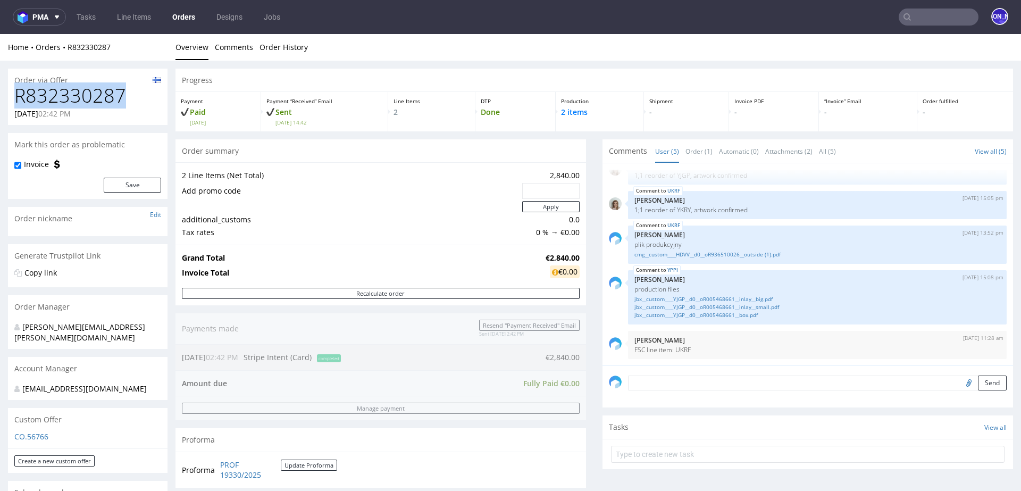
drag, startPoint x: 136, startPoint y: 99, endPoint x: 0, endPoint y: 99, distance: 136.1
copy h1 "R832330287"
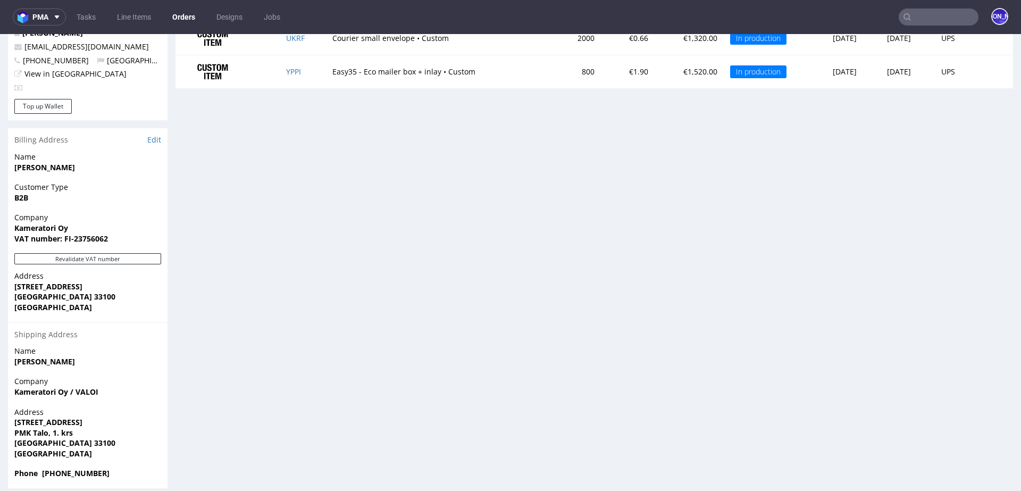
scroll to position [570, 0]
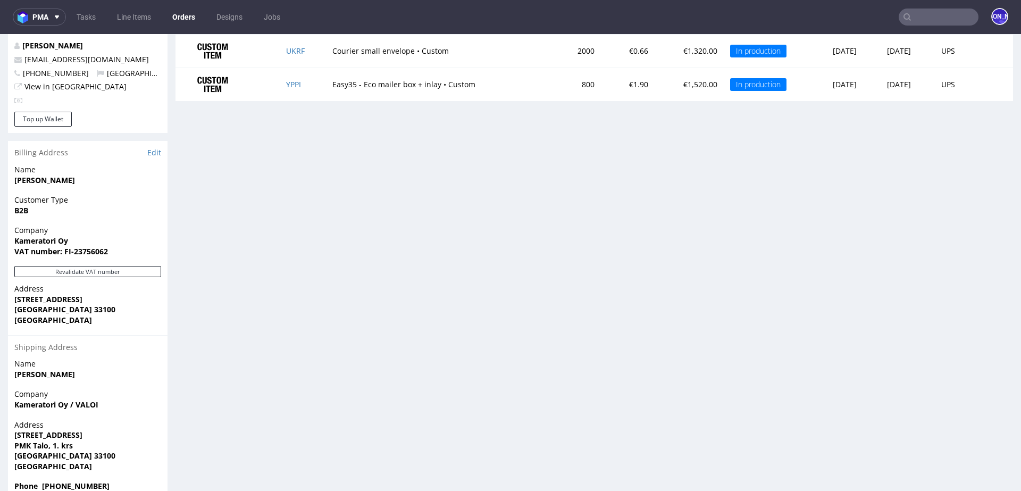
click at [913, 22] on input "text" at bounding box center [939, 17] width 80 height 17
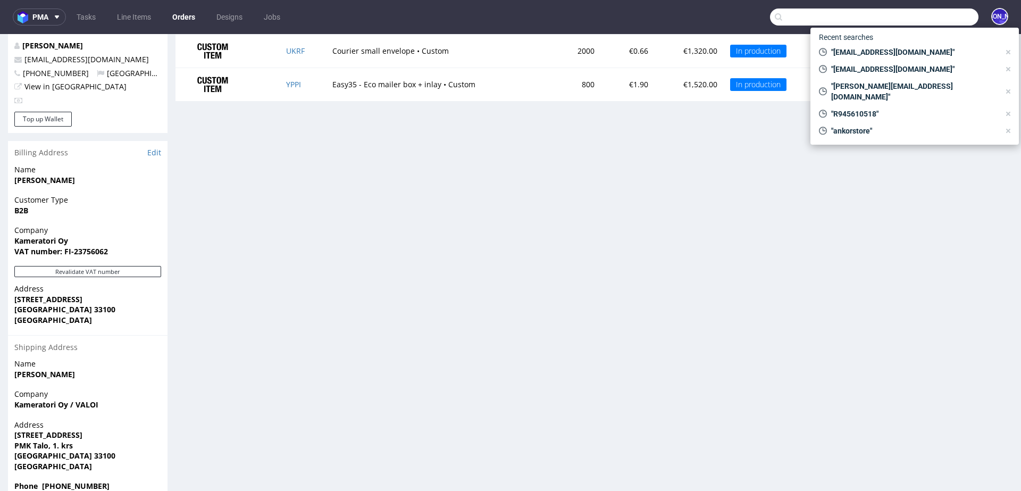
paste input "2025-09-25"
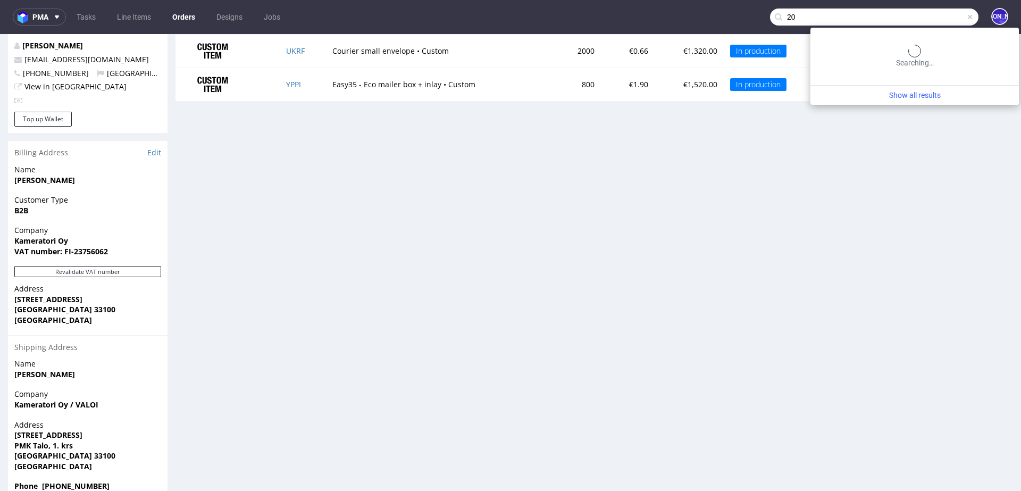
type input "2"
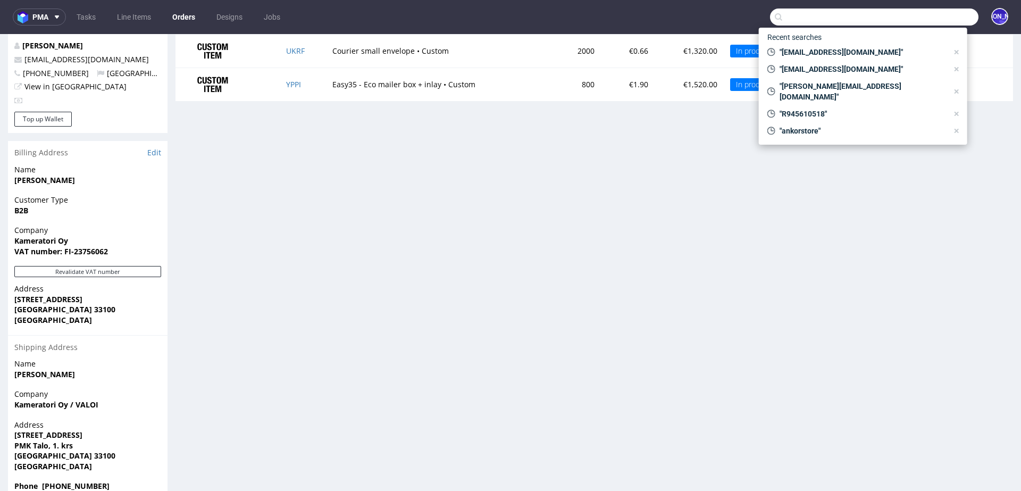
paste input "R643208407"
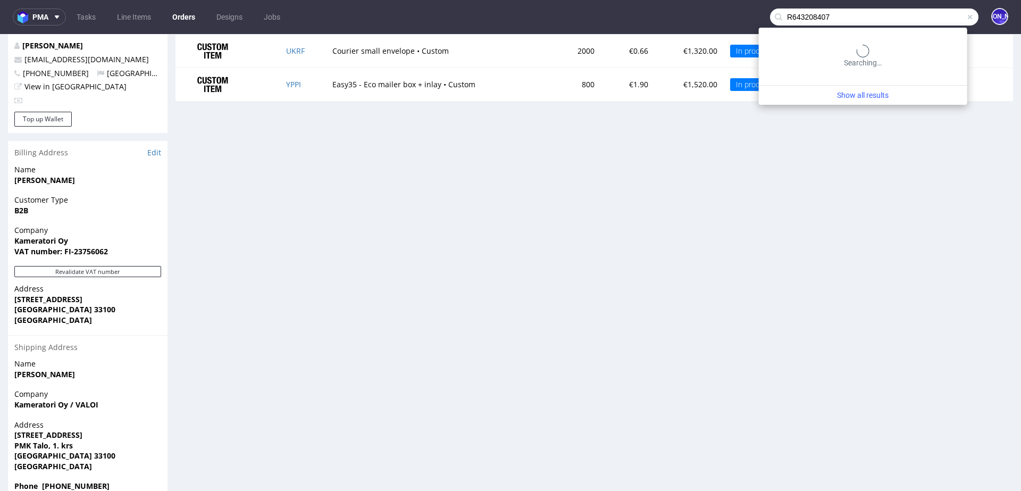
type input "R643208407"
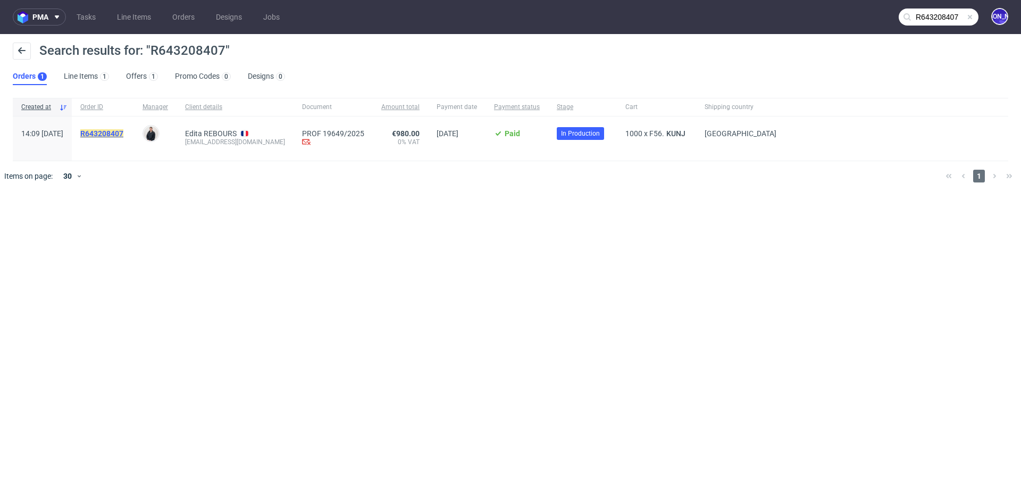
click at [123, 130] on mark "R643208407" at bounding box center [101, 133] width 43 height 9
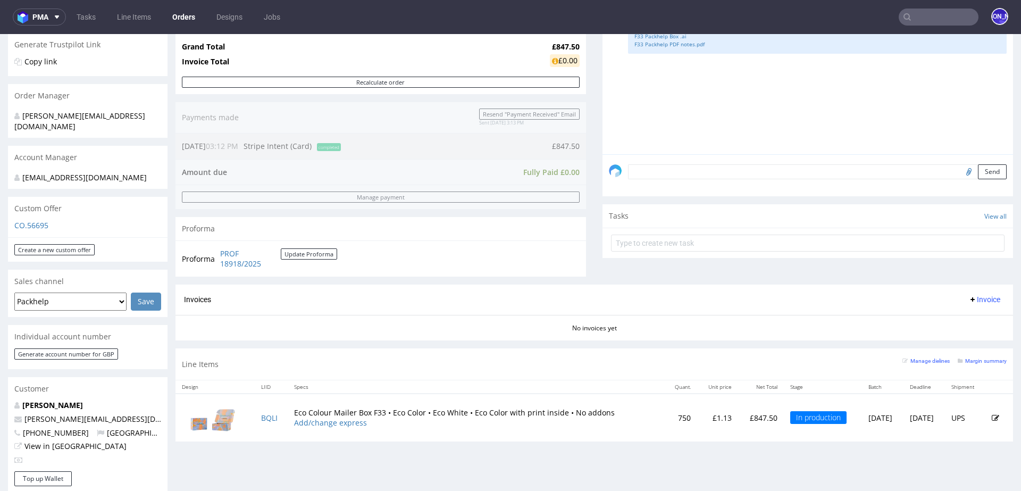
scroll to position [217, 0]
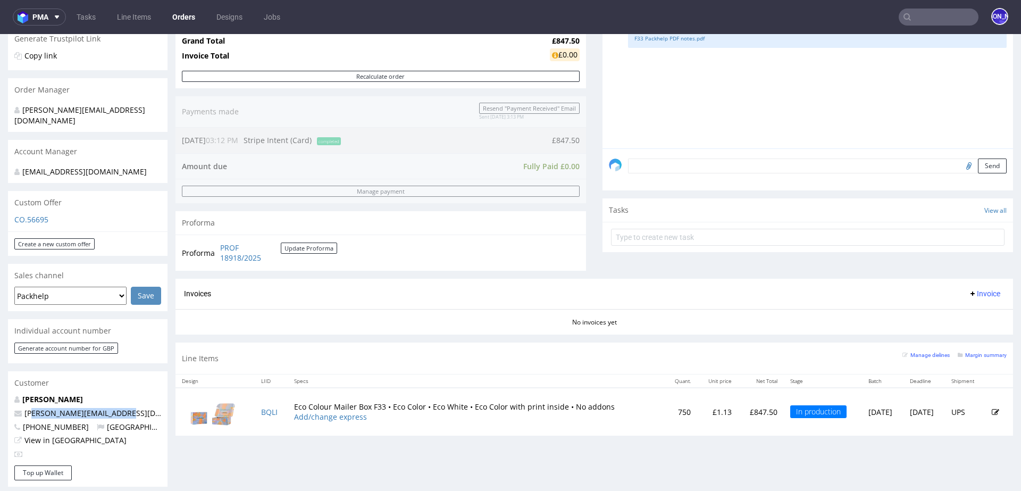
drag, startPoint x: 135, startPoint y: 404, endPoint x: 0, endPoint y: 404, distance: 135.0
click at [0, 404] on div "Order via Offer R784362434 [DATE] 03:12 PM Mark this order as problematic Invoi…" at bounding box center [510, 363] width 1021 height 1039
copy span "james@tucksonprojects.com"
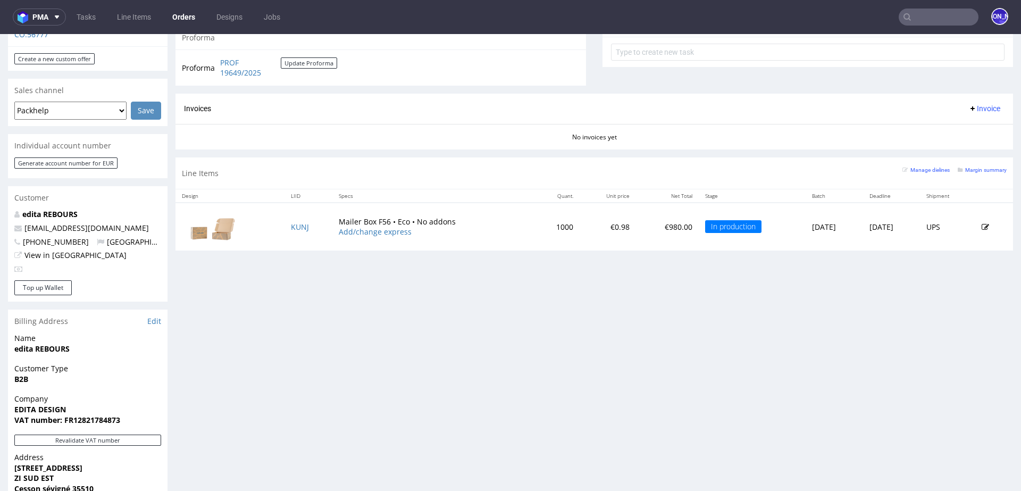
scroll to position [468, 0]
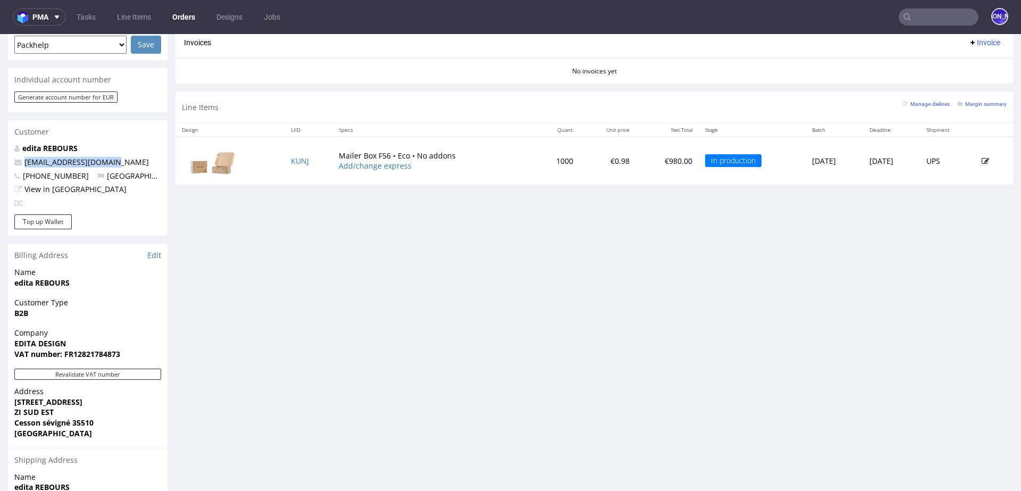
drag, startPoint x: 110, startPoint y: 152, endPoint x: 0, endPoint y: 152, distance: 110.1
click at [0, 152] on div "Order via Offer R643208407 [DATE] 02:09 PM Mark this order as problematic Invoi…" at bounding box center [510, 107] width 1021 height 1029
copy span "[EMAIL_ADDRESS][DOMAIN_NAME]"
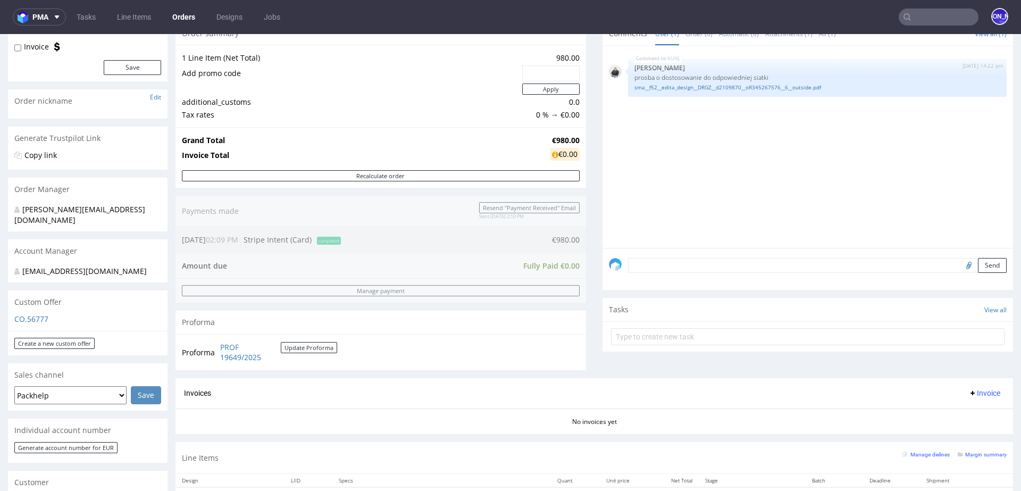
scroll to position [0, 0]
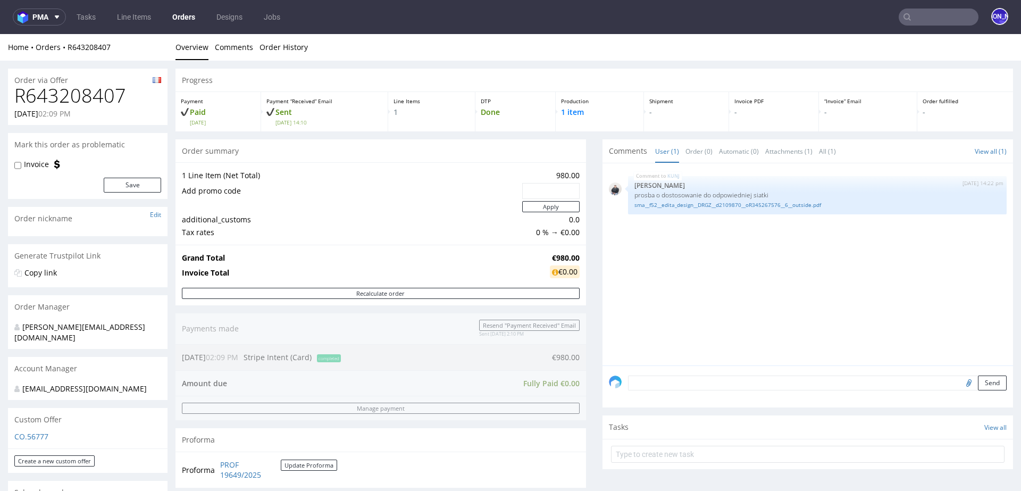
click at [91, 100] on h1 "R643208407" at bounding box center [87, 95] width 147 height 21
copy h1 "R643208407"
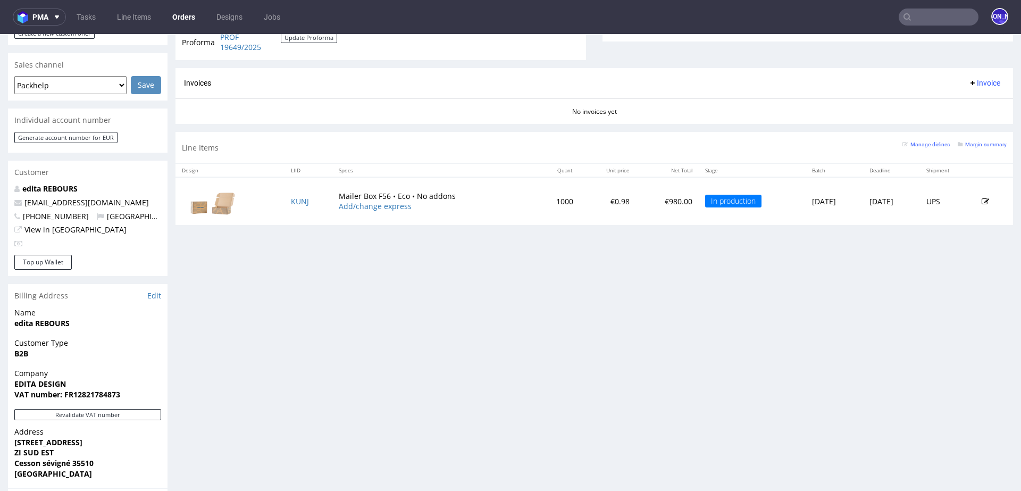
scroll to position [443, 0]
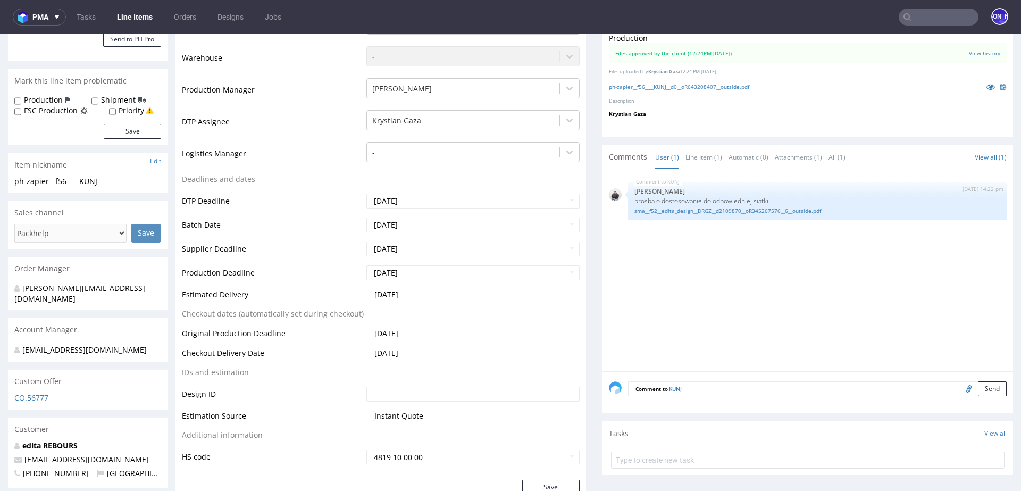
scroll to position [279, 0]
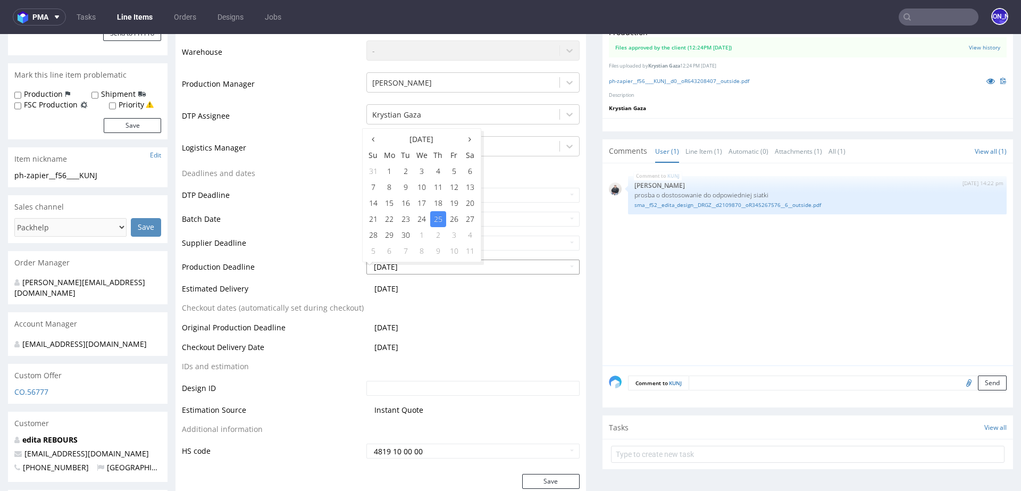
click at [427, 265] on input "2025-09-25" at bounding box center [472, 266] width 213 height 15
drag, startPoint x: 427, startPoint y: 265, endPoint x: 348, endPoint y: 265, distance: 79.2
click at [348, 265] on tr "Production Deadline 2025-09-25" at bounding box center [381, 270] width 398 height 24
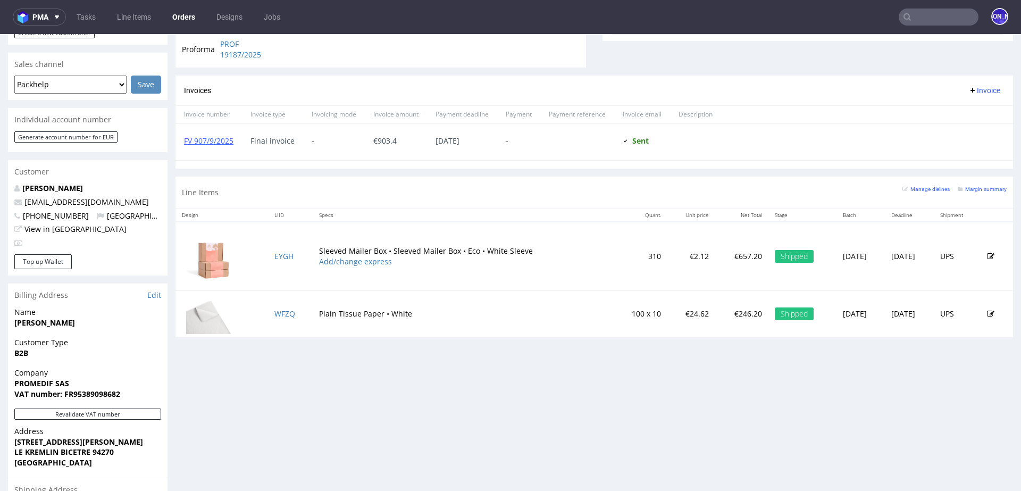
scroll to position [431, 0]
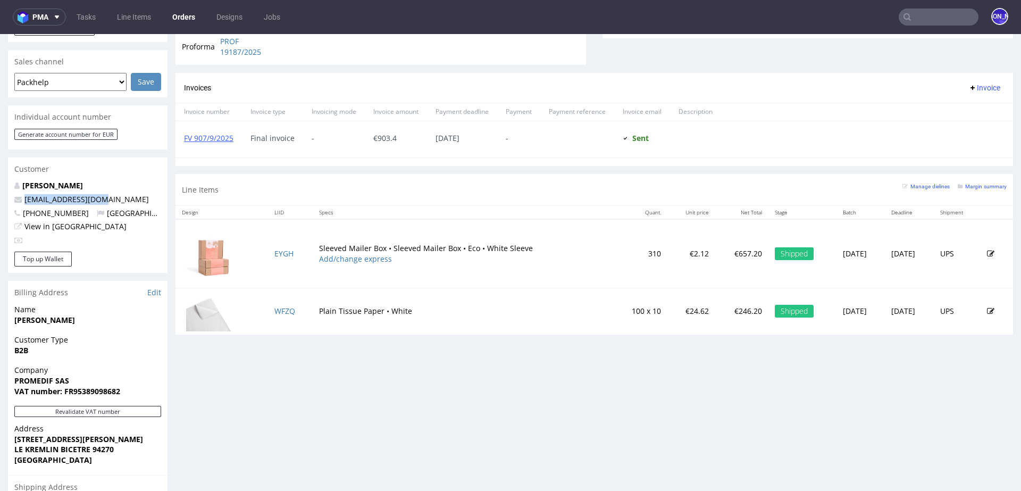
drag, startPoint x: 109, startPoint y: 186, endPoint x: 23, endPoint y: 186, distance: 85.6
click at [23, 194] on p "[EMAIL_ADDRESS][DOMAIN_NAME]" at bounding box center [87, 199] width 147 height 11
copy link "[EMAIL_ADDRESS][DOMAIN_NAME]"
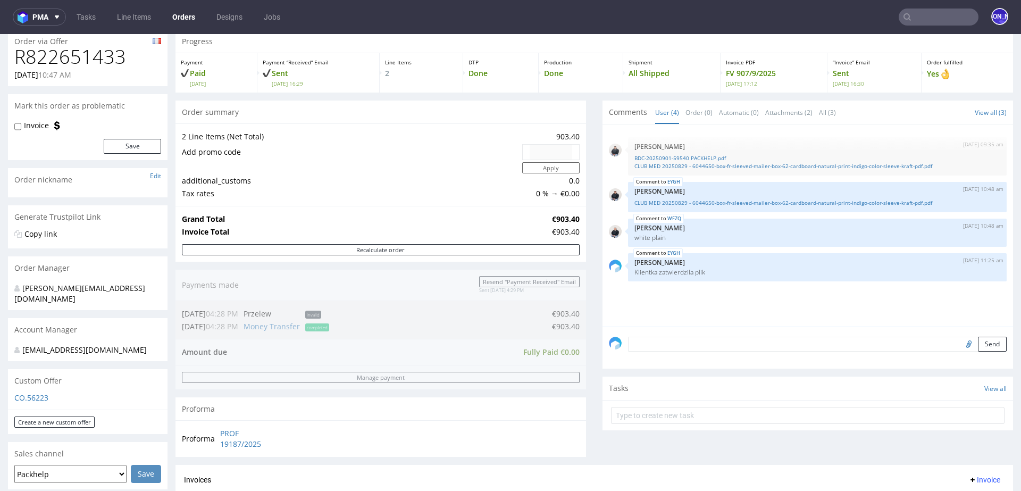
scroll to position [0, 0]
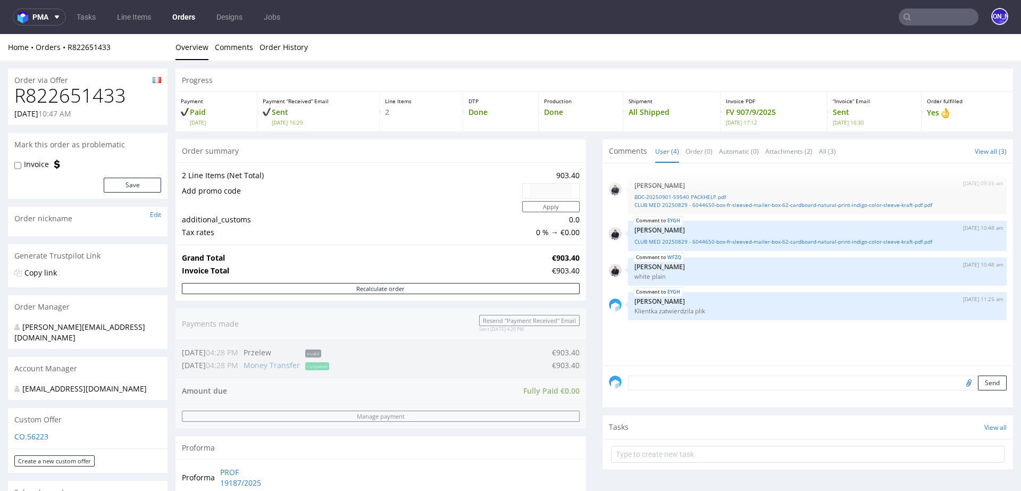
click at [107, 95] on h1 "R822651433" at bounding box center [87, 95] width 147 height 21
copy h1 "R822651433"
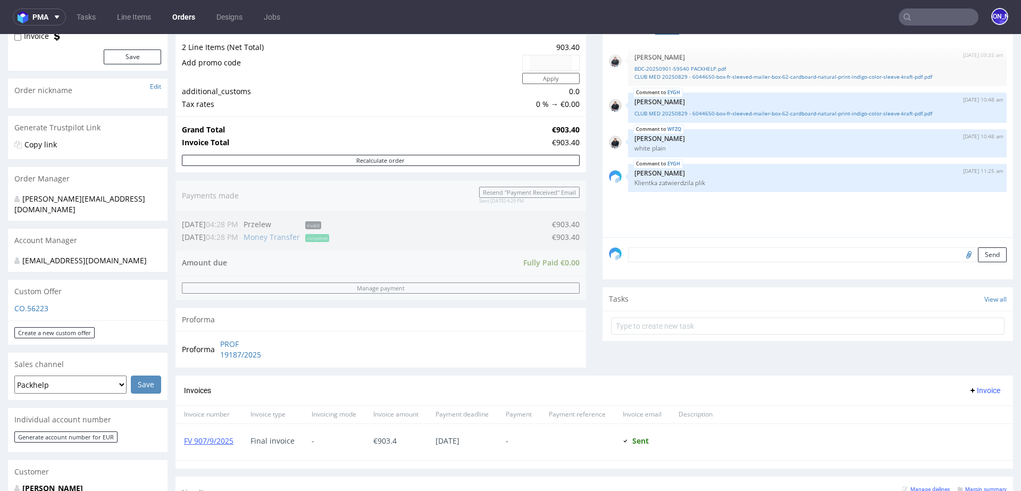
scroll to position [275, 0]
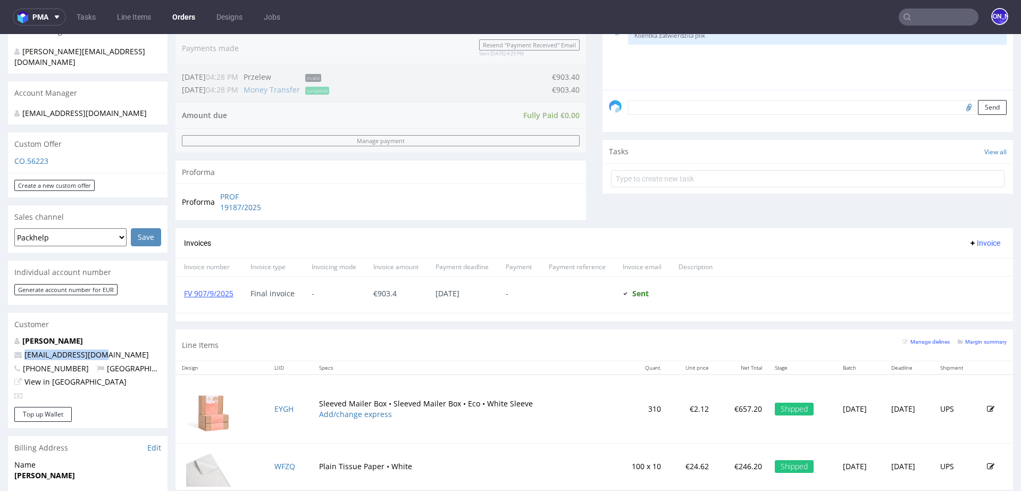
drag, startPoint x: 111, startPoint y: 345, endPoint x: 23, endPoint y: 344, distance: 87.2
click at [23, 349] on p "[EMAIL_ADDRESS][DOMAIN_NAME]" at bounding box center [87, 354] width 147 height 11
copy link "[EMAIL_ADDRESS][DOMAIN_NAME]"
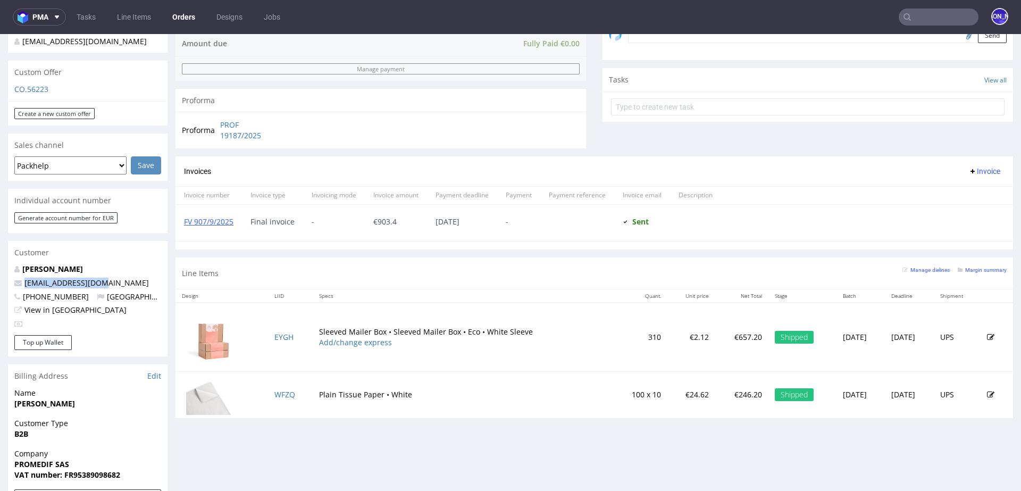
scroll to position [348, 0]
click at [279, 333] on link "EYGH" at bounding box center [283, 336] width 19 height 10
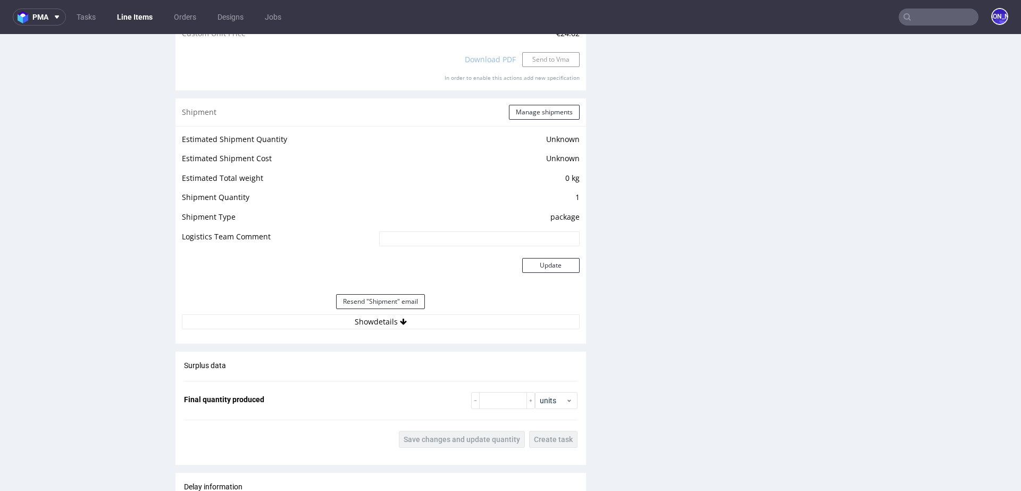
scroll to position [1120, 0]
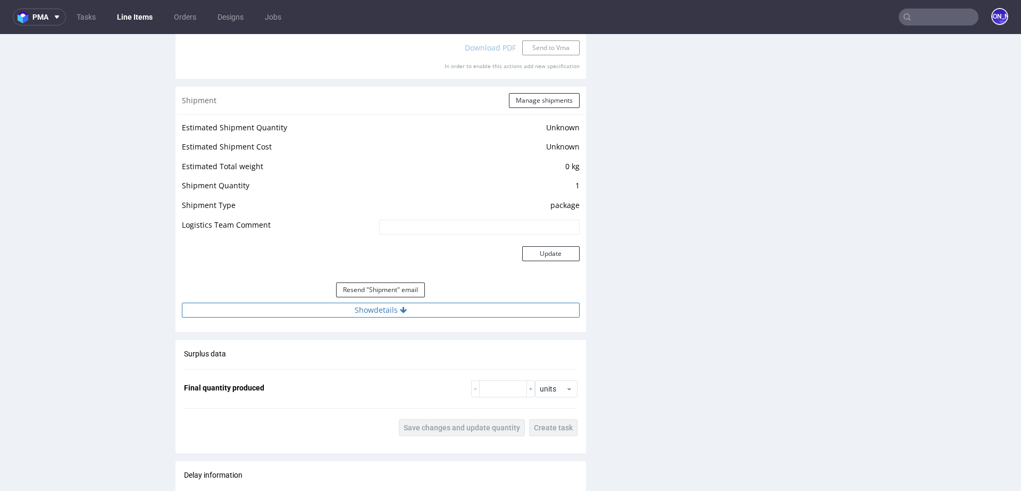
click at [407, 304] on button "Show details" at bounding box center [381, 310] width 398 height 15
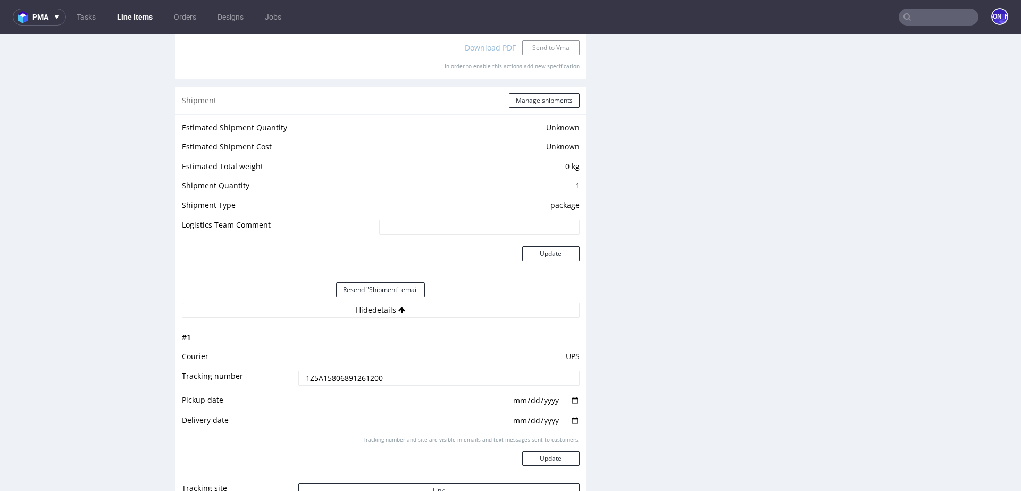
click at [335, 375] on input "1Z5A15806891261200" at bounding box center [438, 378] width 281 height 15
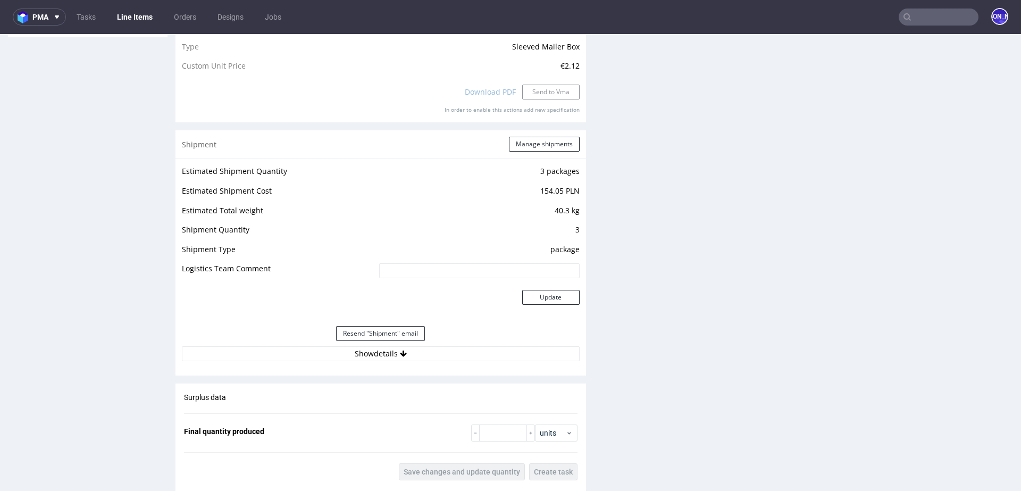
scroll to position [1125, 0]
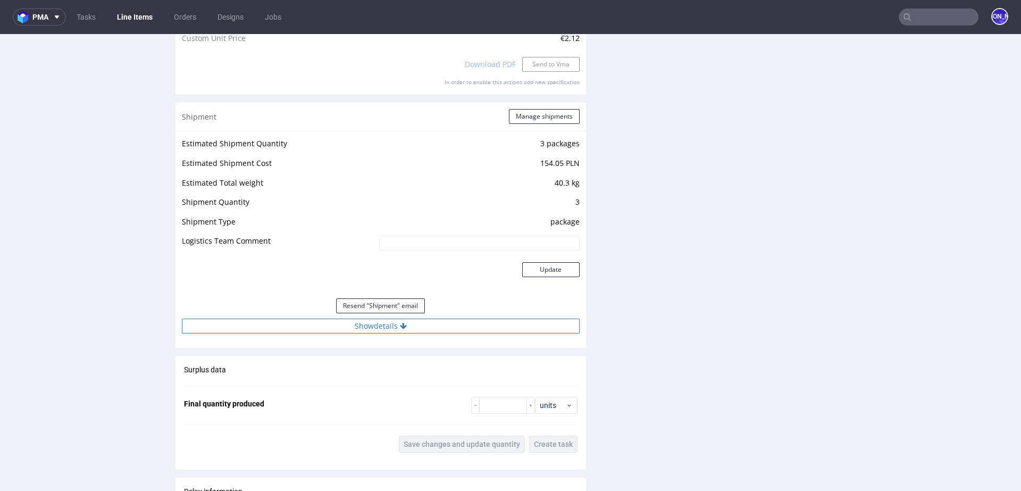
click at [400, 327] on icon at bounding box center [403, 325] width 7 height 7
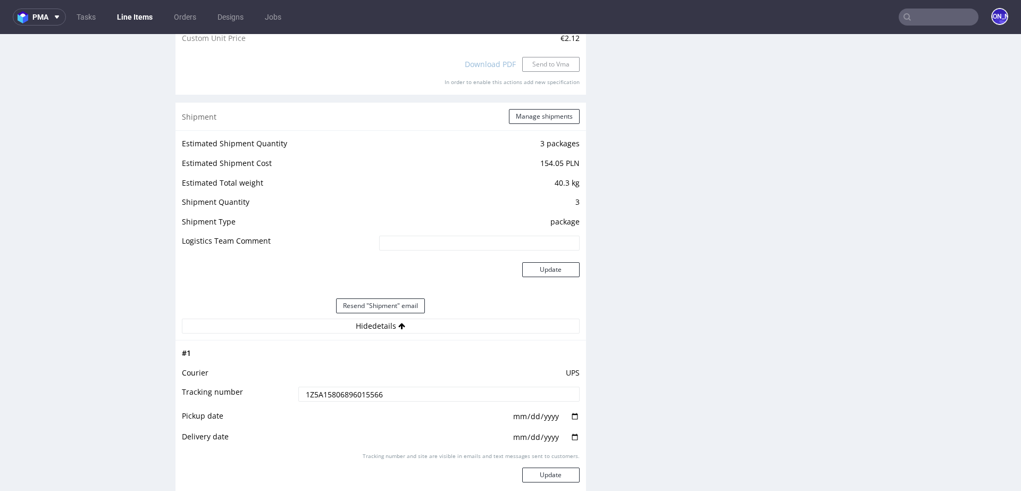
click at [345, 395] on input "1Z5A15806896015566" at bounding box center [438, 394] width 281 height 15
click at [341, 391] on input "1Z5A15806896015566" at bounding box center [438, 394] width 281 height 15
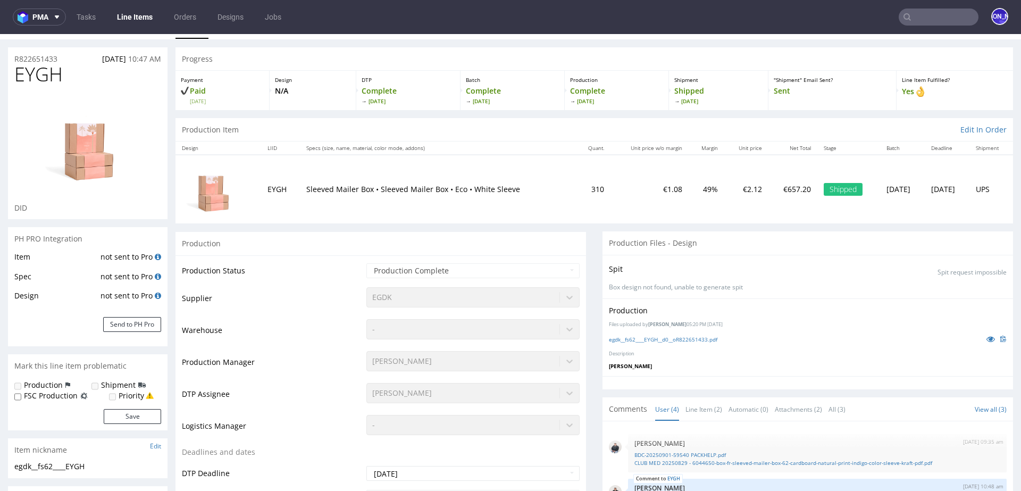
scroll to position [0, 0]
